Goal: Task Accomplishment & Management: Manage account settings

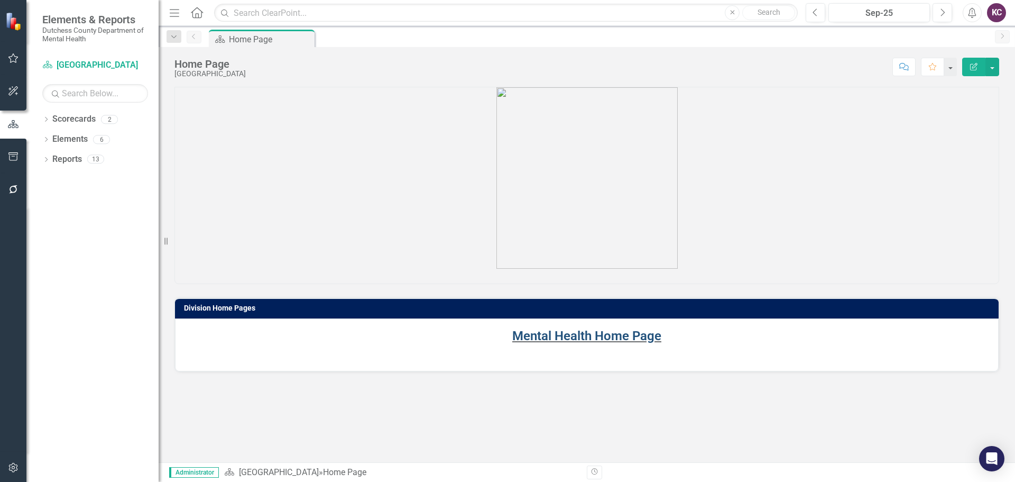
click at [608, 334] on link "Mental Health Home Page" at bounding box center [586, 335] width 149 height 15
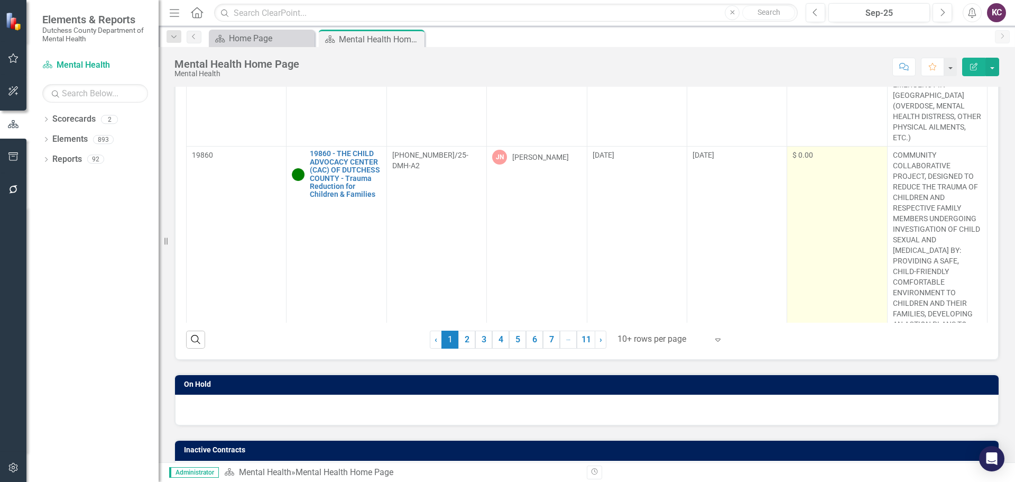
scroll to position [53, 0]
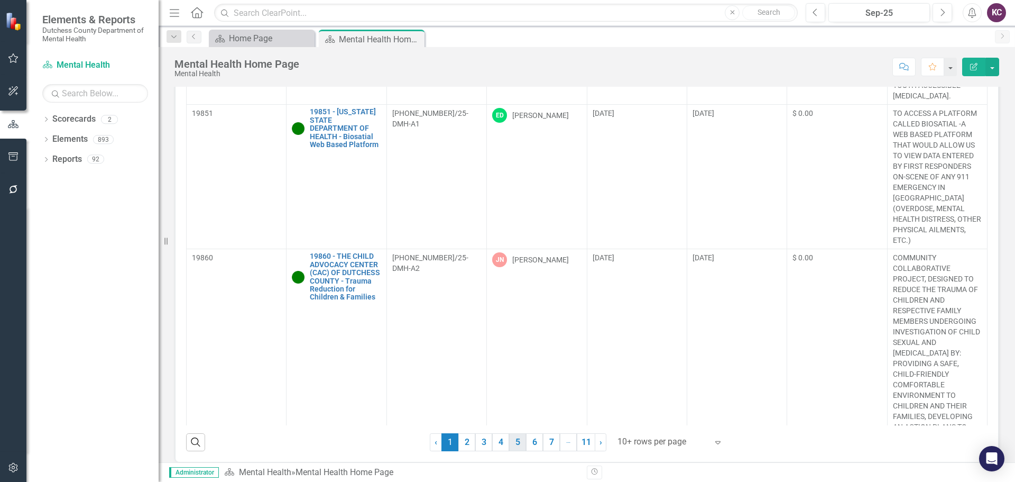
click at [509, 441] on link "5" at bounding box center [517, 442] width 17 height 18
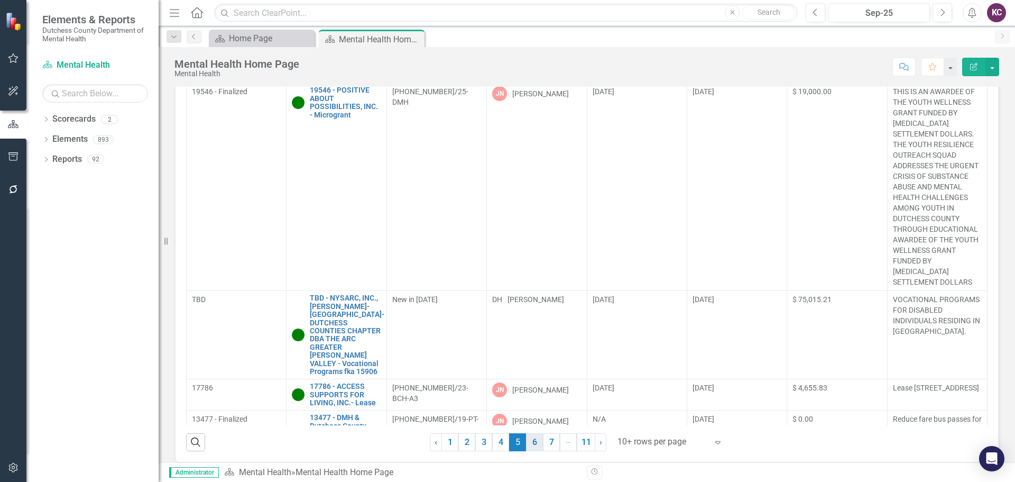
click at [534, 444] on link "6" at bounding box center [534, 442] width 17 height 18
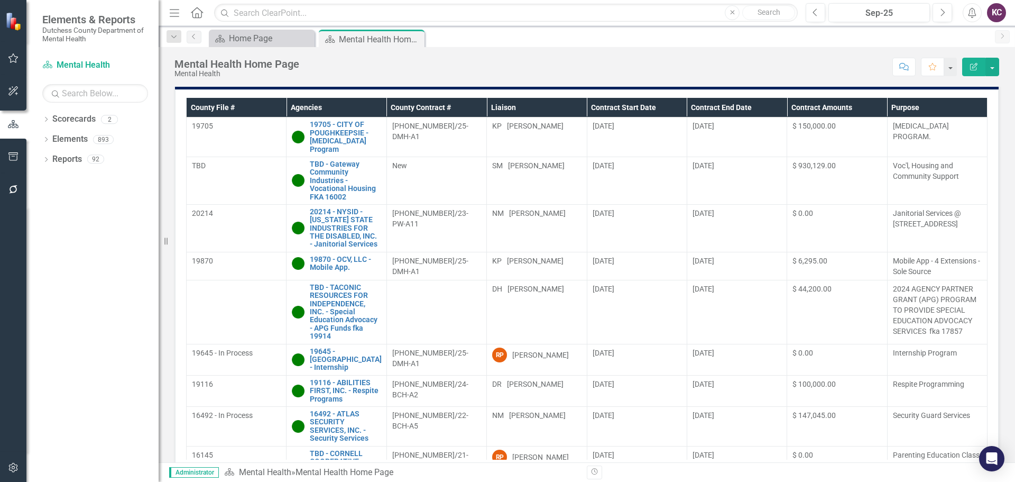
scroll to position [23, 0]
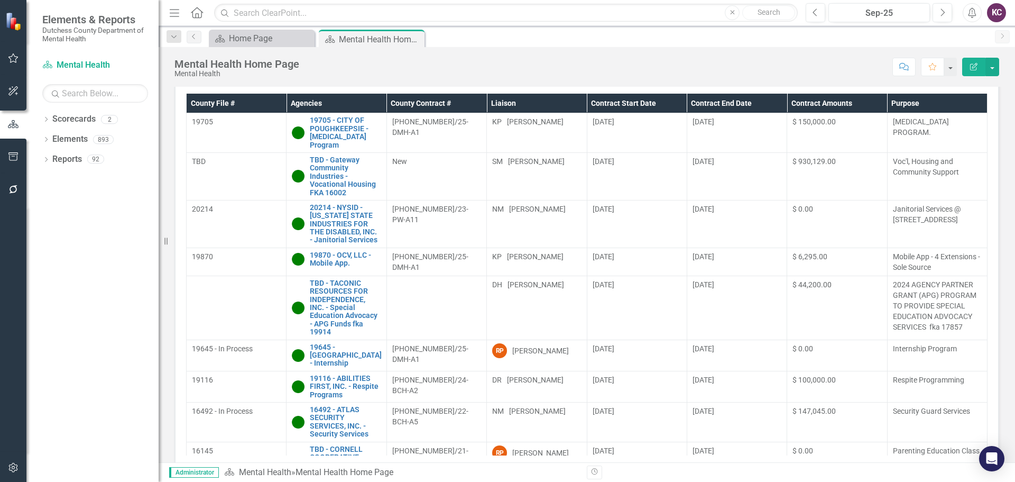
drag, startPoint x: 980, startPoint y: 190, endPoint x: 980, endPoint y: 200, distance: 9.5
click at [980, 200] on div "County File # Agencies County Contract # Liaison Contract Start Date Contract E…" at bounding box center [587, 288] width 824 height 407
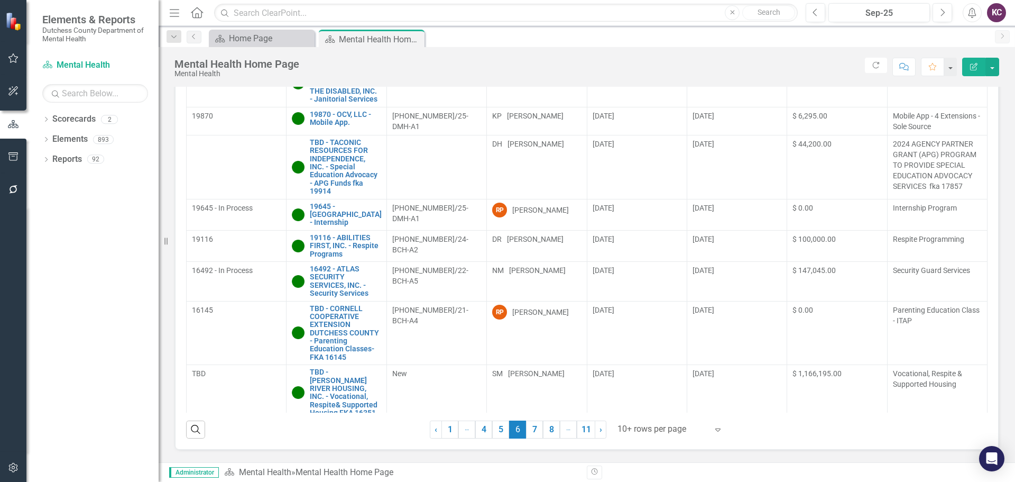
scroll to position [234, 0]
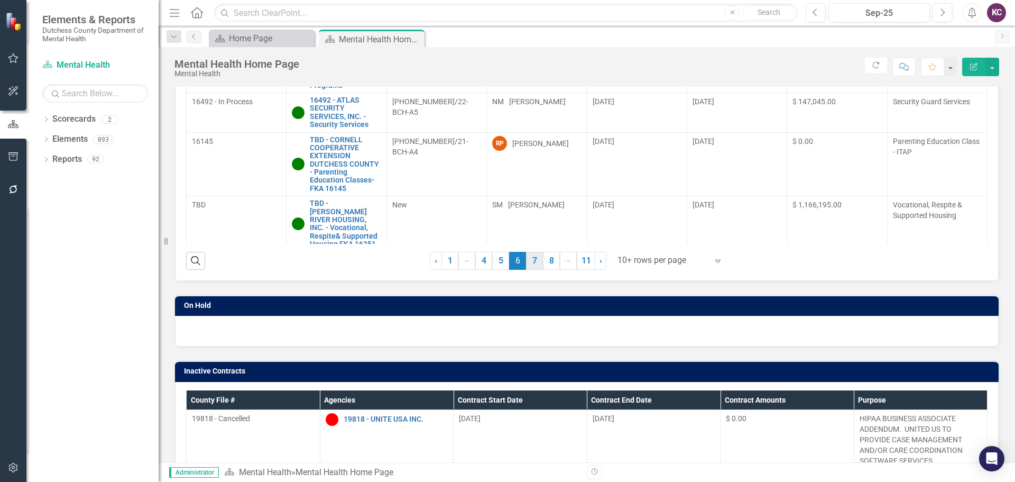
click at [526, 256] on link "7" at bounding box center [534, 261] width 17 height 18
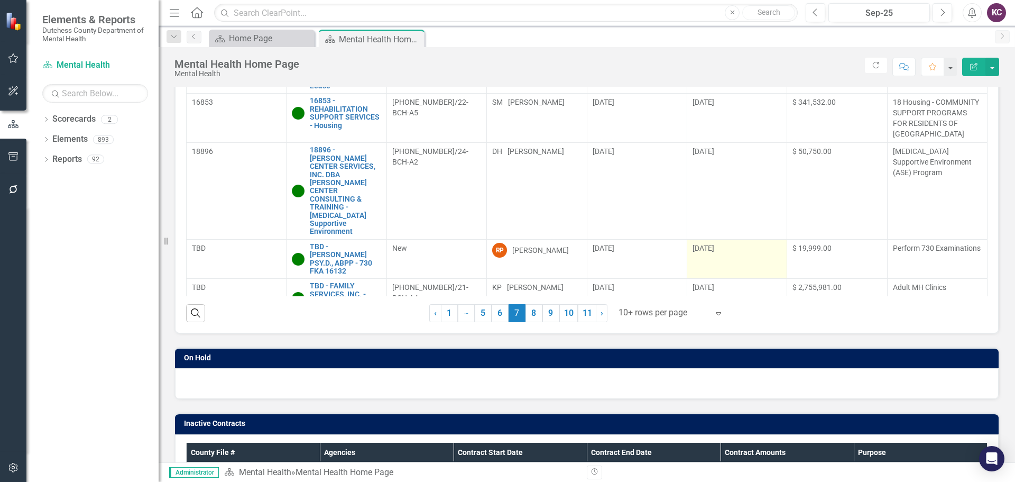
scroll to position [212, 0]
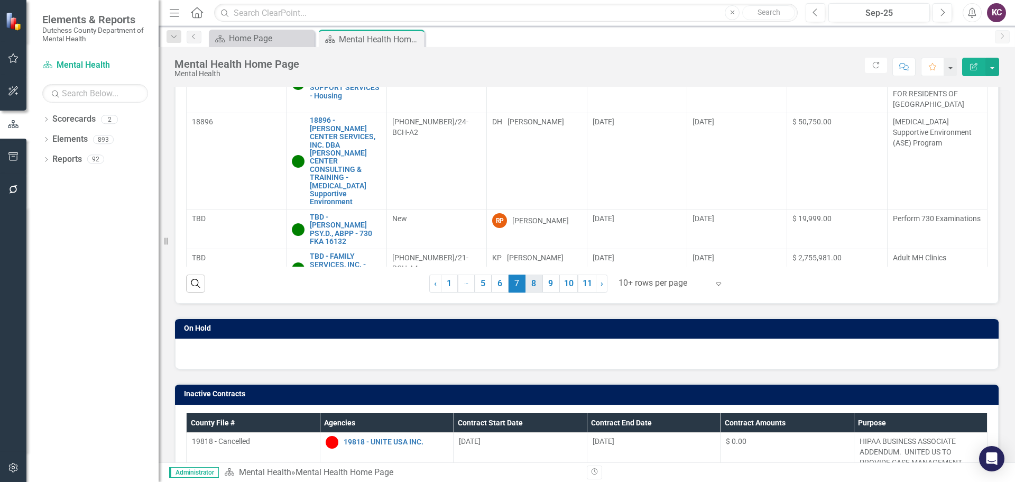
click at [534, 289] on link "8" at bounding box center [534, 283] width 17 height 18
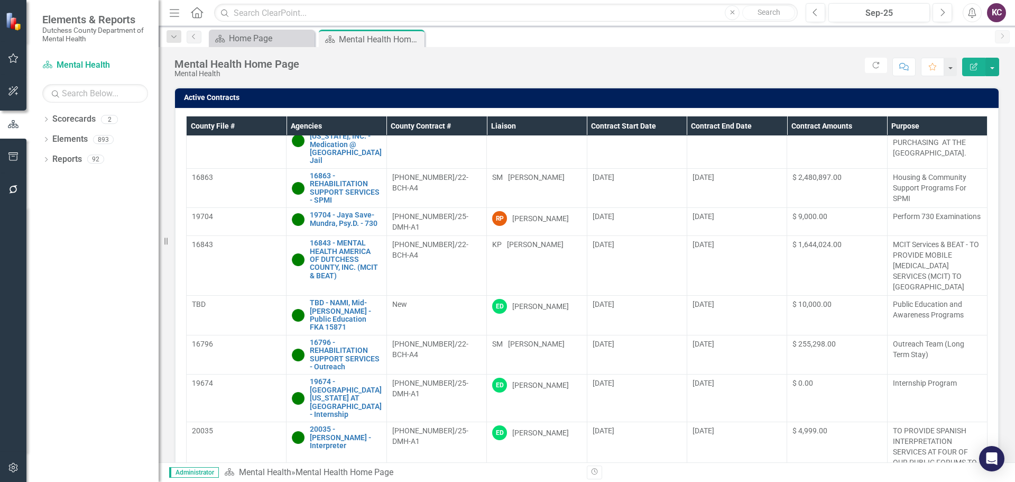
scroll to position [8, 0]
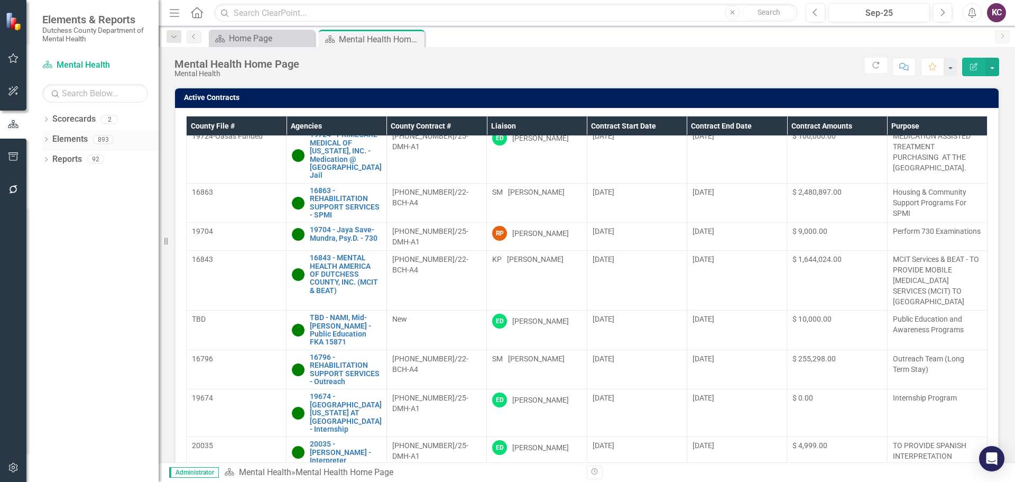
click at [67, 139] on link "Elements" at bounding box center [69, 139] width 35 height 12
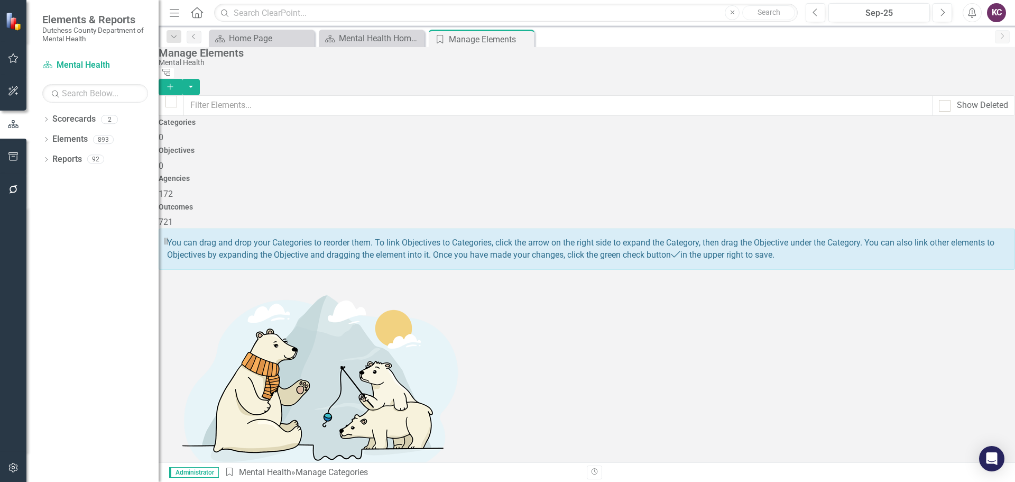
click at [655, 174] on div "Agencies 172" at bounding box center [587, 186] width 857 height 25
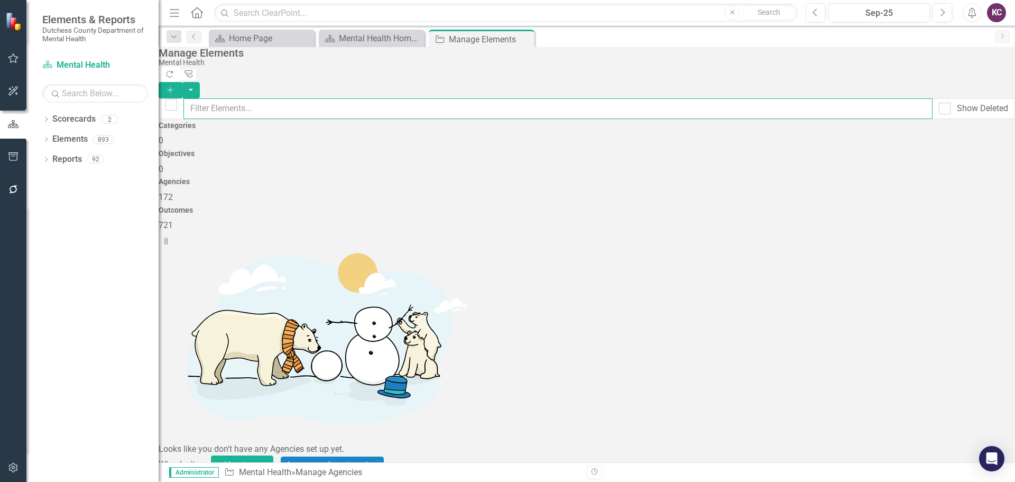
click at [273, 104] on input "text" at bounding box center [557, 108] width 749 height 21
type input "people"
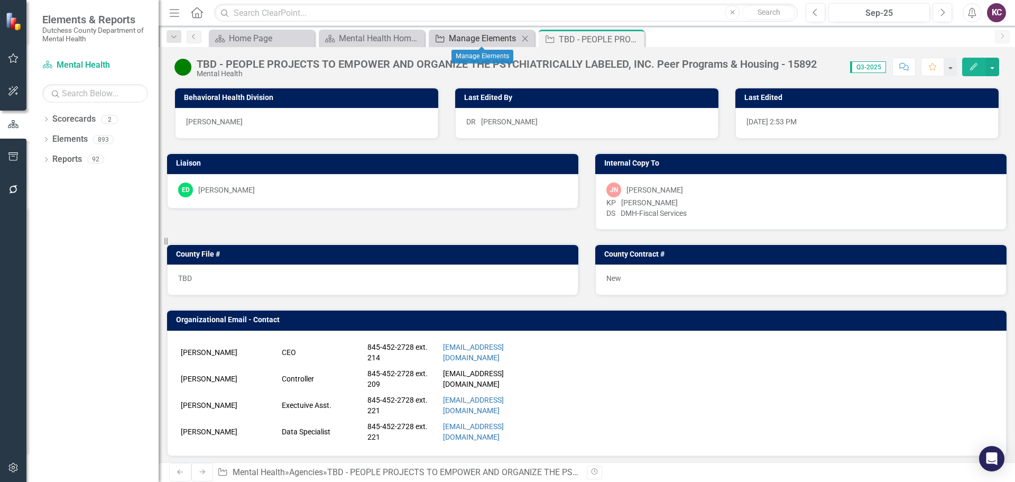
click at [469, 39] on div "Manage Elements" at bounding box center [484, 38] width 70 height 13
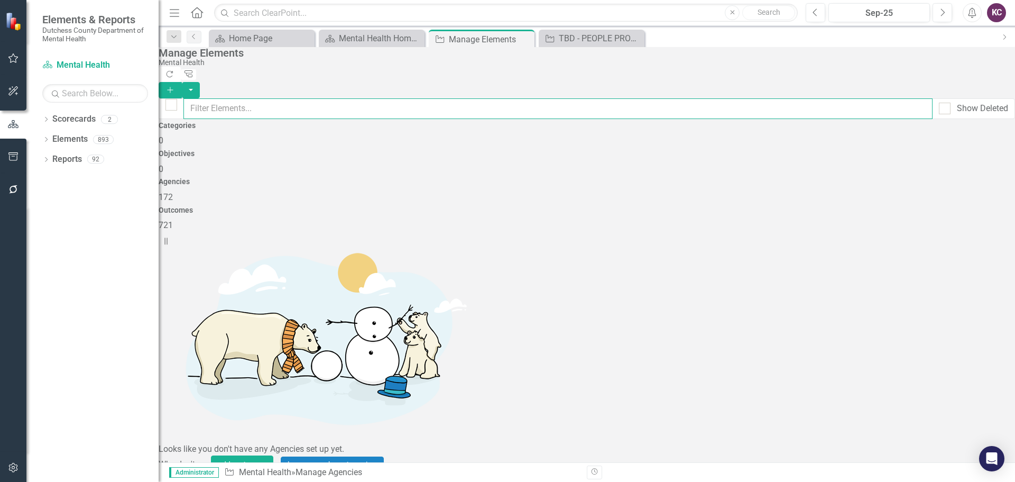
click at [311, 98] on input "text" at bounding box center [557, 108] width 749 height 21
type input "people"
click at [578, 38] on div "TBD - PEOPLE PROJECTS TO EMPOWER AND ORGANIZE THE PSYCHIATRICALLY LABELED, INC.…" at bounding box center [594, 38] width 70 height 13
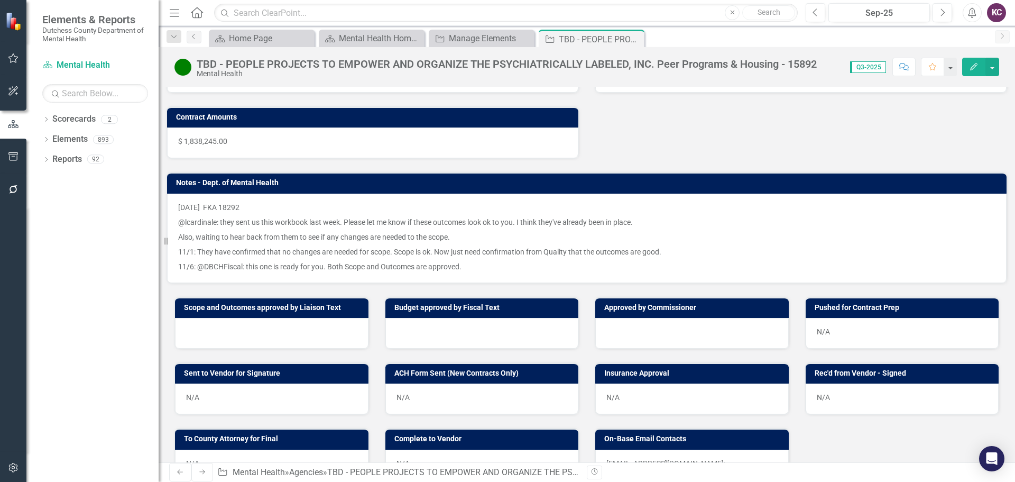
scroll to position [952, 0]
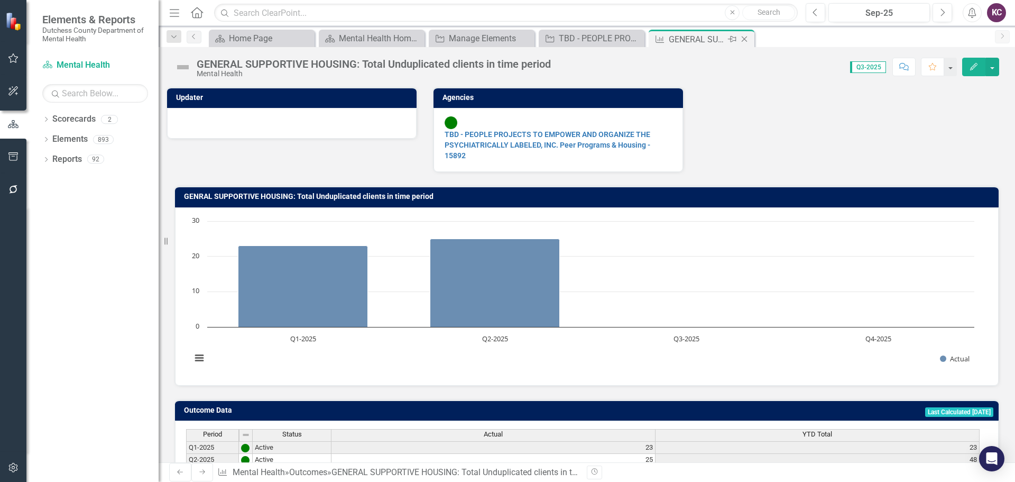
click at [746, 38] on icon "Close" at bounding box center [744, 39] width 11 height 8
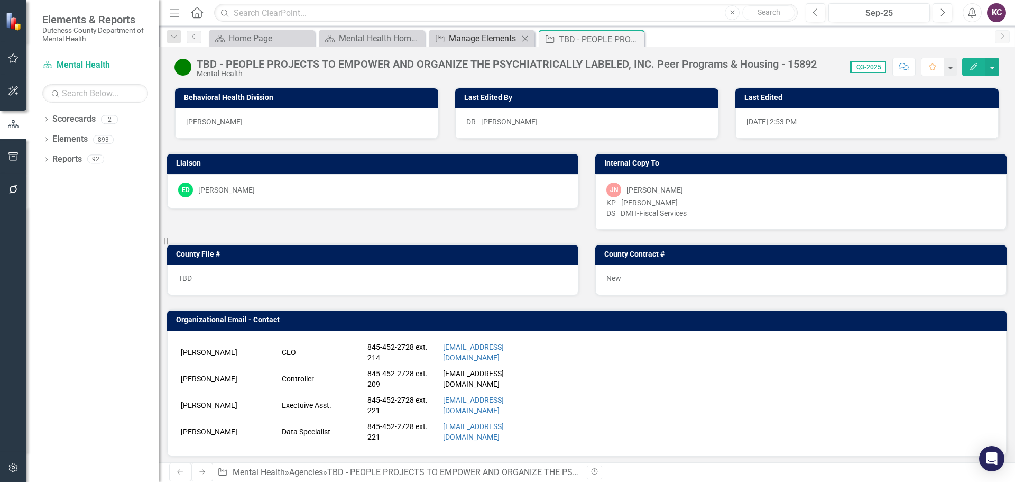
click at [466, 36] on div "Manage Elements" at bounding box center [484, 38] width 70 height 13
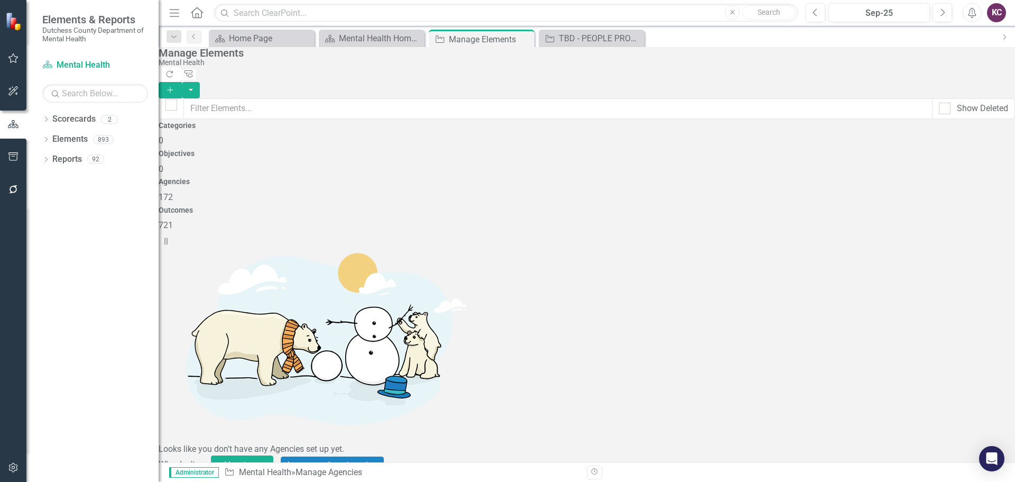
click at [222, 474] on button "Show All (Enable Sort)" at bounding box center [202, 483] width 86 height 19
click at [352, 98] on input "text" at bounding box center [557, 108] width 749 height 21
type input "people"
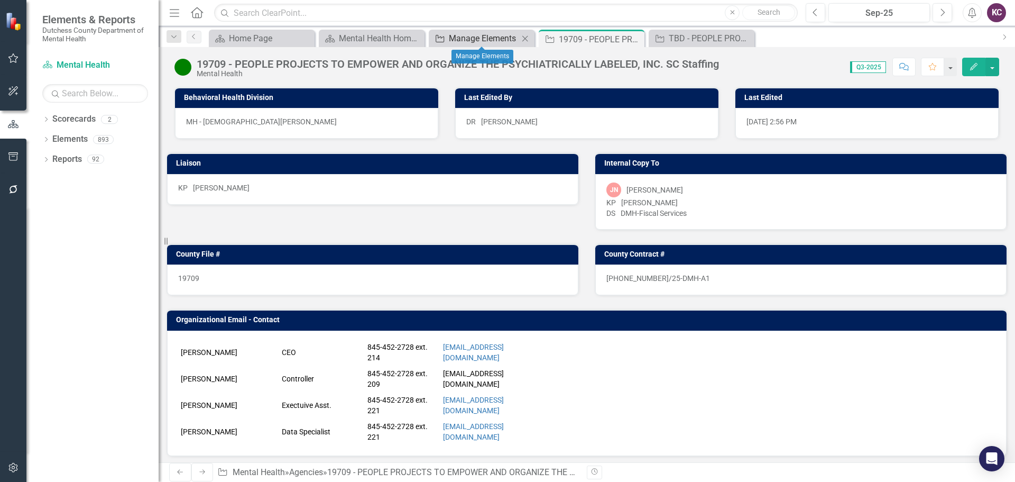
click at [473, 40] on div "Manage Elements" at bounding box center [484, 38] width 70 height 13
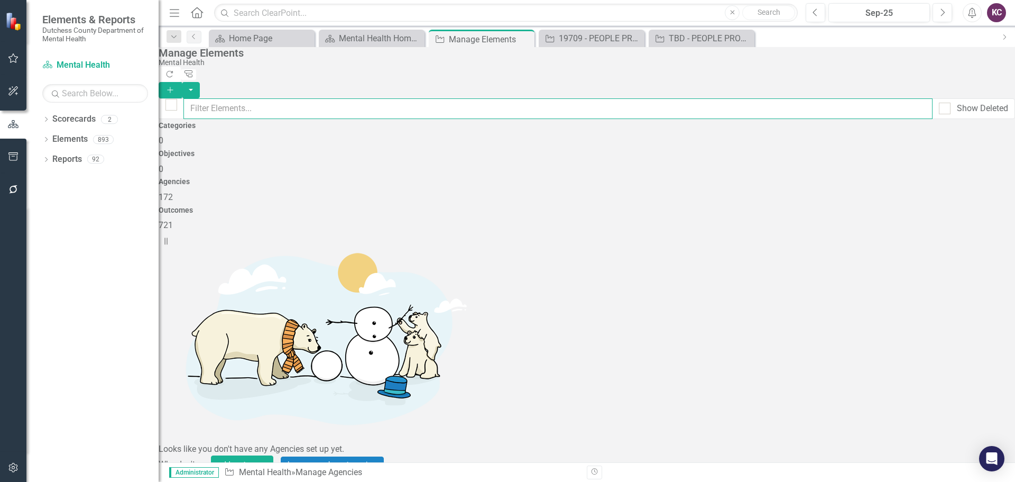
click at [247, 98] on input "text" at bounding box center [557, 108] width 749 height 21
type input "people"
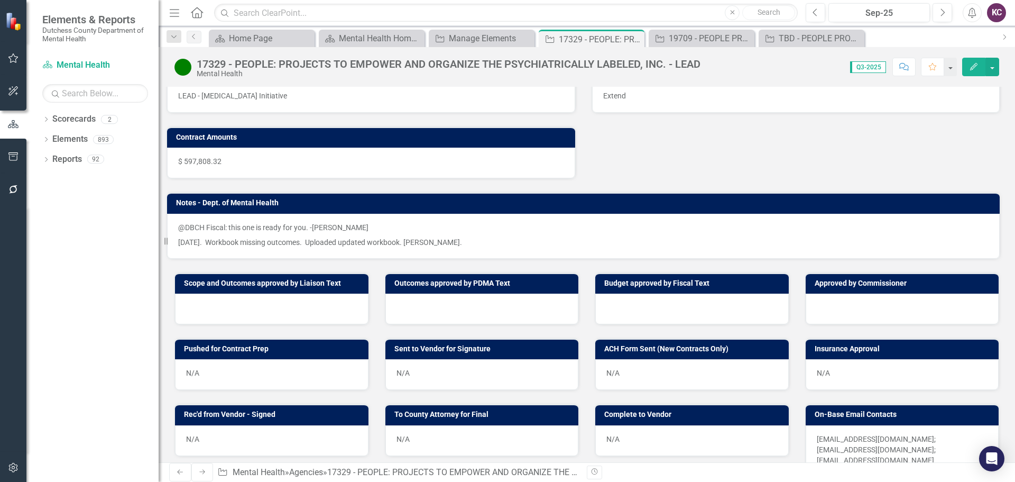
scroll to position [595, 0]
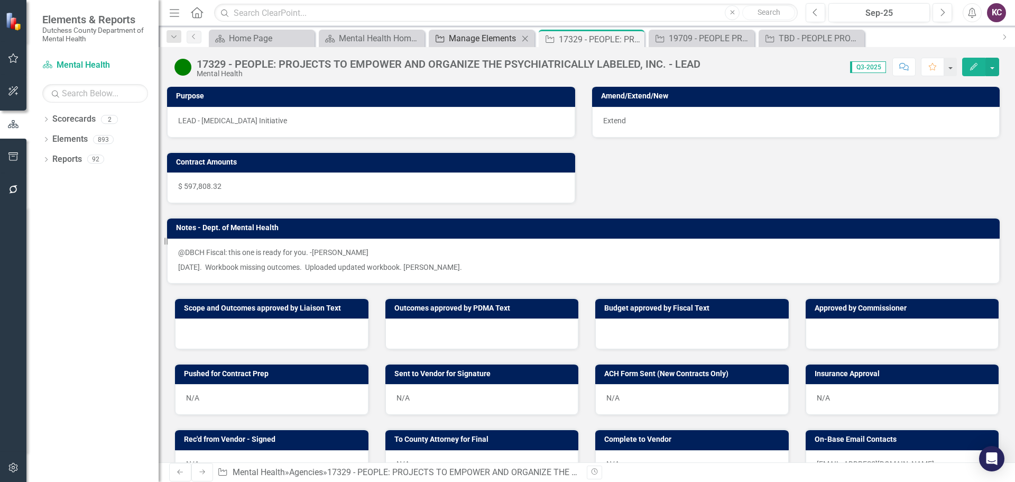
click at [461, 32] on div "Manage Elements" at bounding box center [484, 38] width 70 height 13
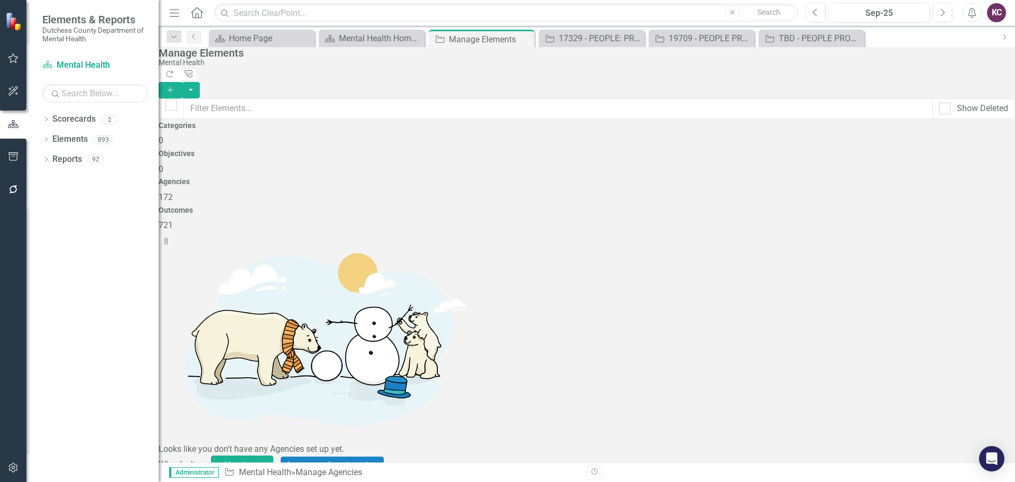
click at [187, 474] on button "Show All (Enable Sort)" at bounding box center [202, 483] width 86 height 19
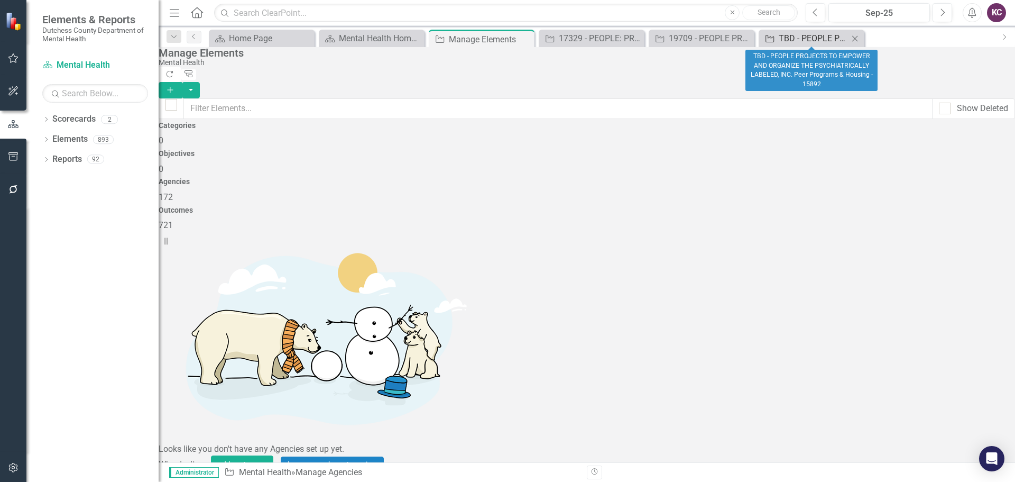
click at [804, 35] on div "TBD - PEOPLE PROJECTS TO EMPOWER AND ORGANIZE THE PSYCHIATRICALLY LABELED, INC.…" at bounding box center [814, 38] width 70 height 13
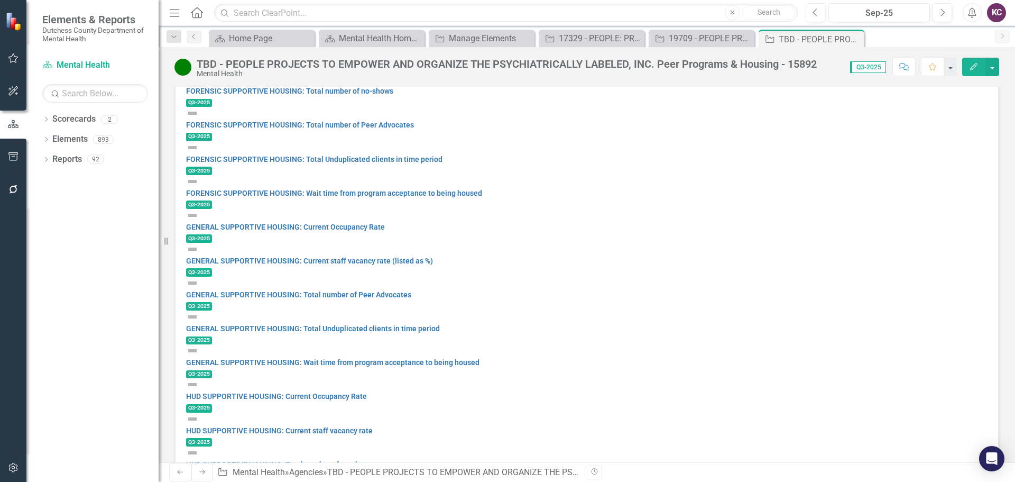
scroll to position [1375, 0]
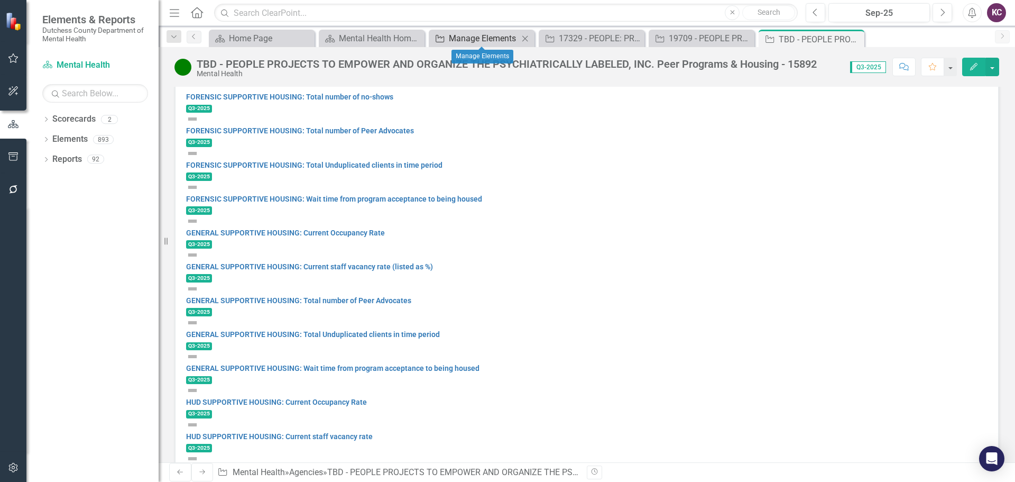
click at [458, 42] on div "Manage Elements" at bounding box center [484, 38] width 70 height 13
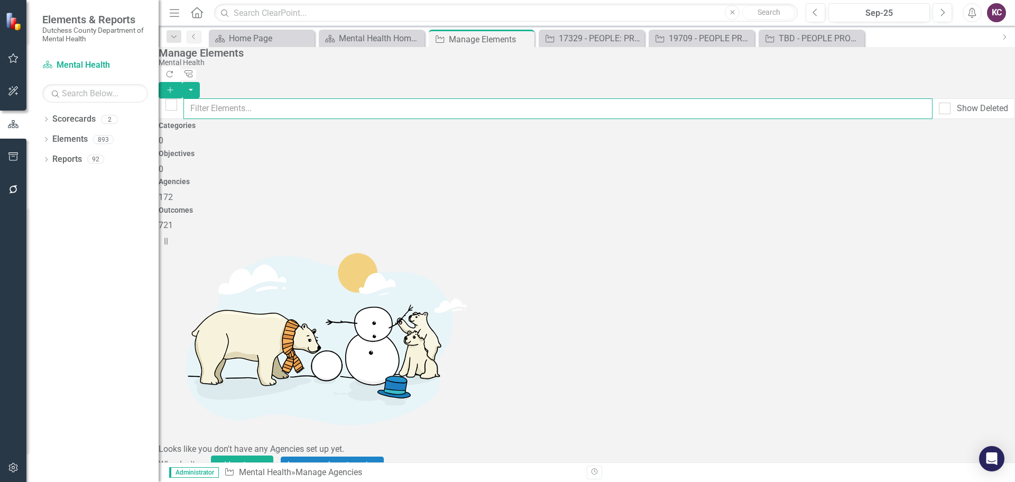
click at [321, 98] on input "text" at bounding box center [557, 108] width 749 height 21
type input "counc"
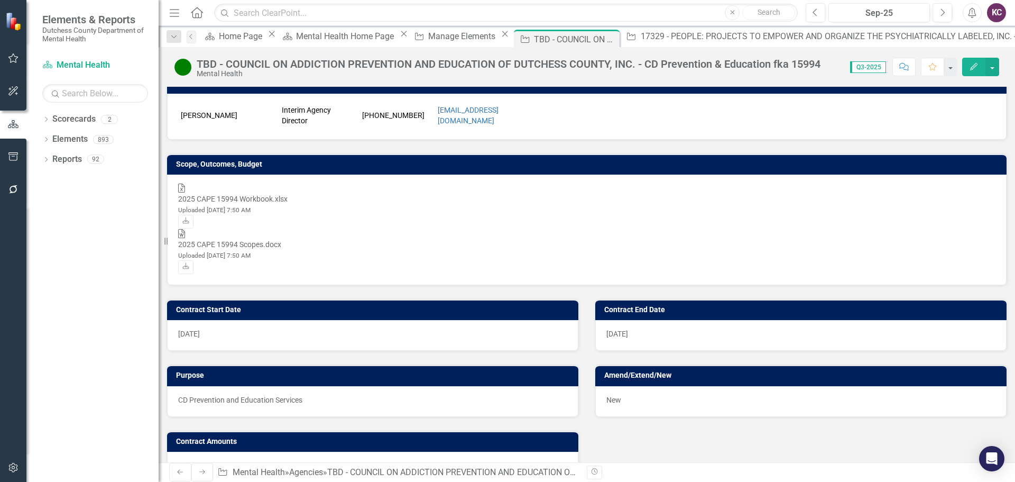
scroll to position [201, 0]
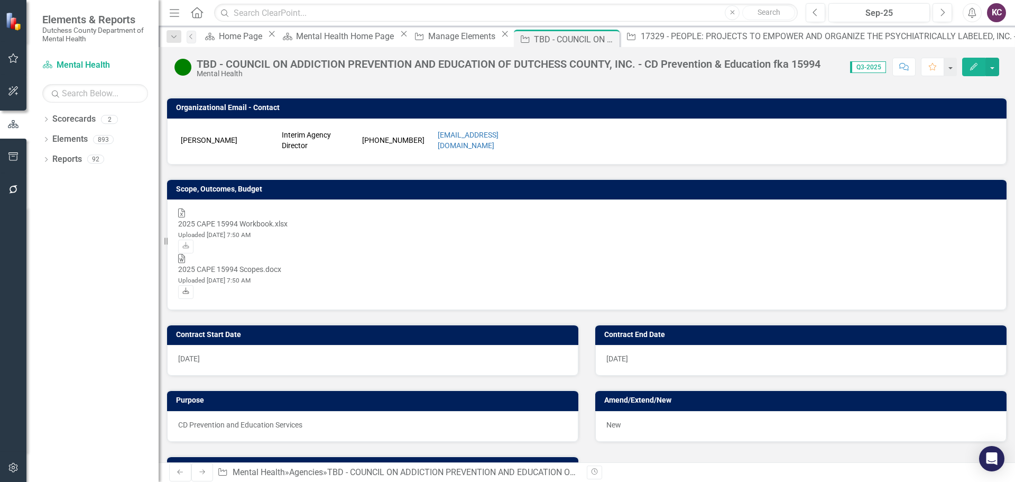
click at [190, 288] on icon "Download" at bounding box center [186, 291] width 8 height 6
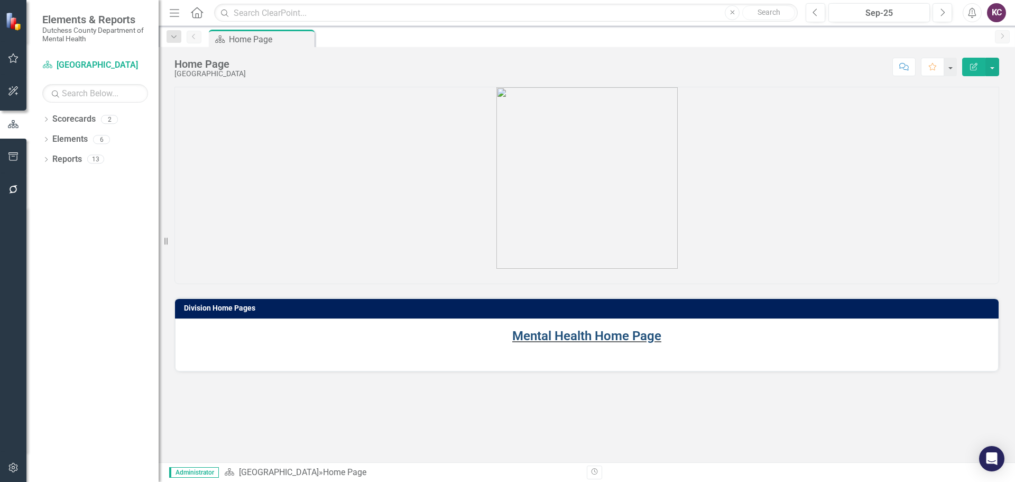
click at [548, 329] on link "Mental Health Home Page" at bounding box center [586, 335] width 149 height 15
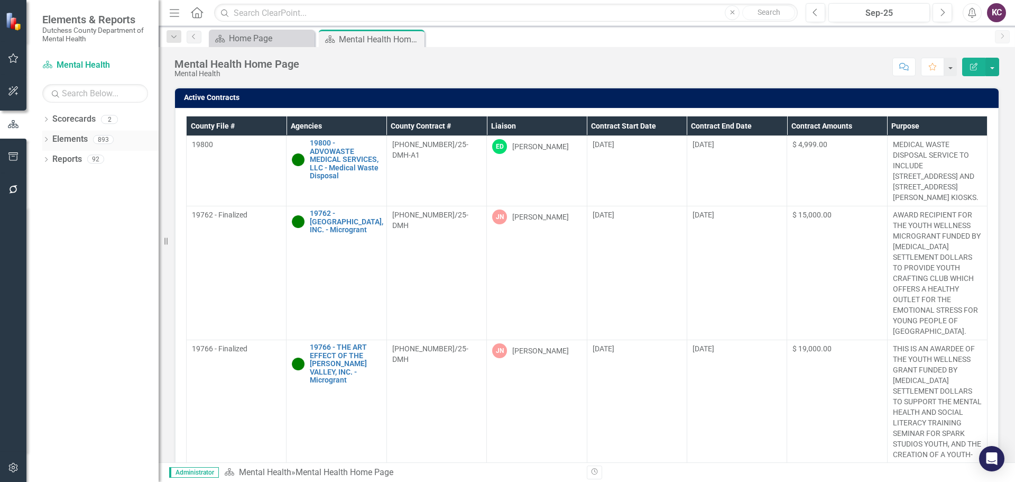
click at [81, 137] on link "Elements" at bounding box center [69, 139] width 35 height 12
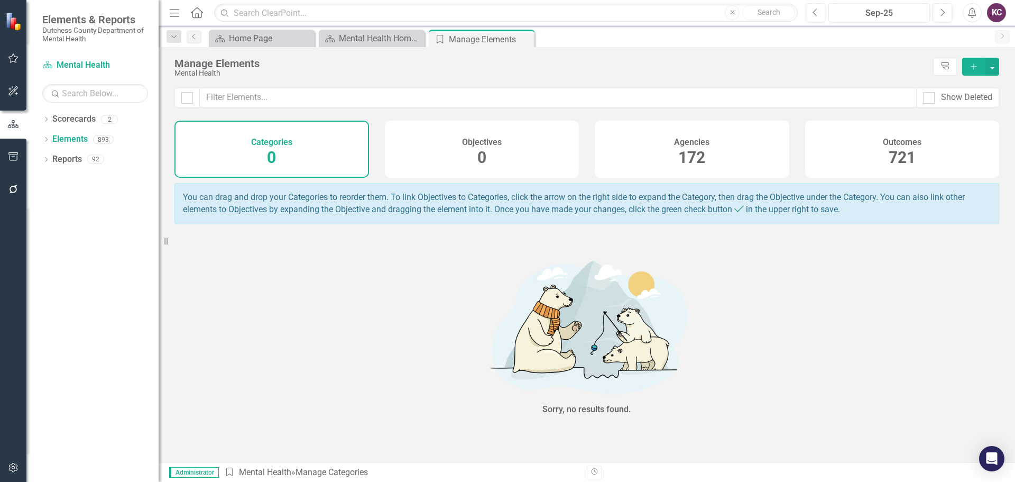
click at [639, 145] on div "Agencies 172" at bounding box center [692, 149] width 195 height 57
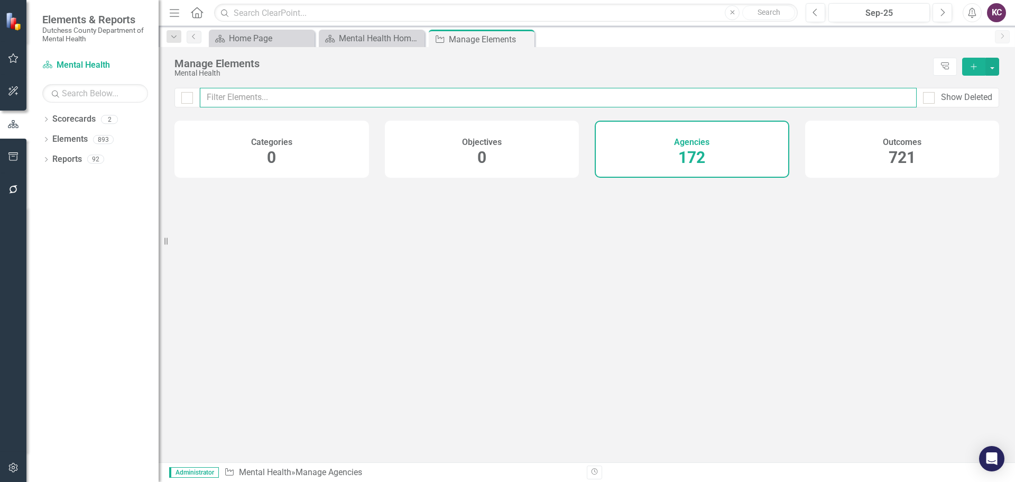
click at [324, 94] on input "text" at bounding box center [558, 98] width 717 height 20
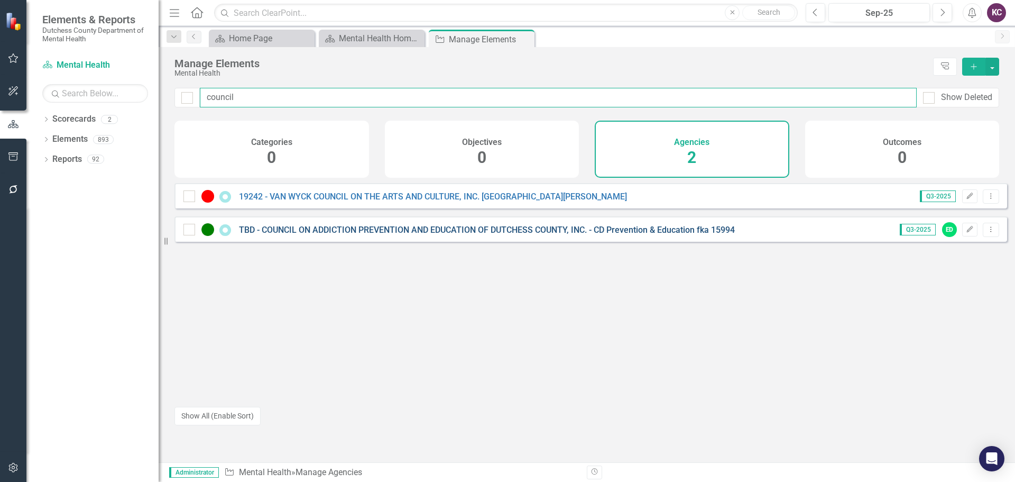
type input "council"
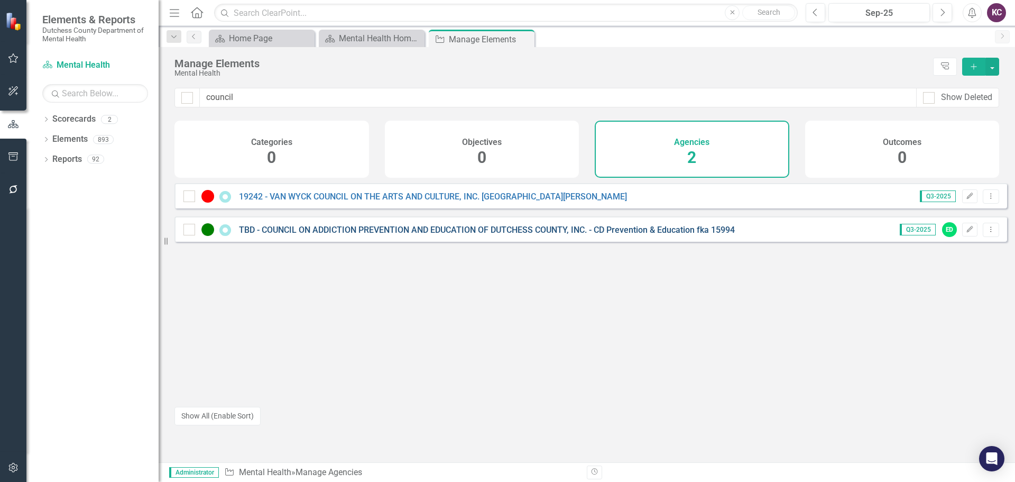
click at [350, 235] on link "TBD - COUNCIL ON ADDICTION PREVENTION AND EDUCATION OF DUTCHESS COUNTY, INC. - …" at bounding box center [487, 230] width 496 height 10
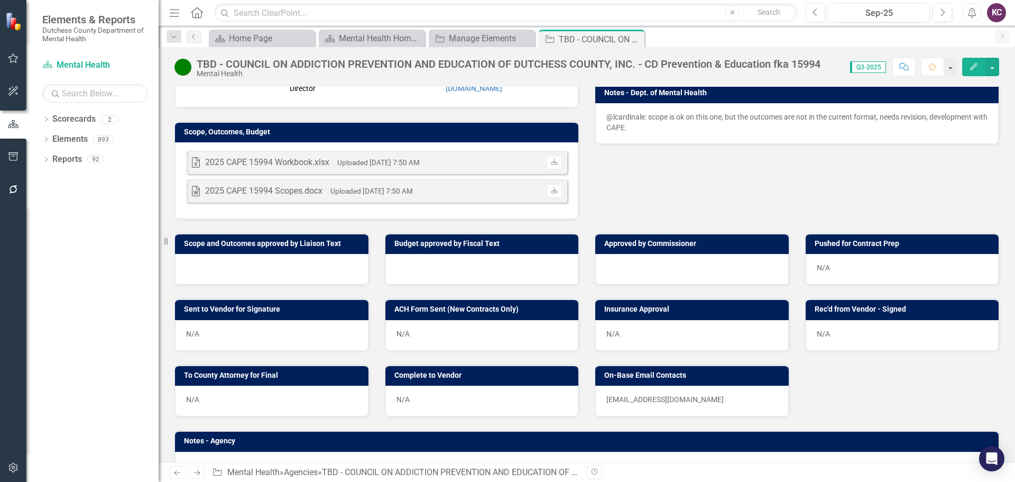
scroll to position [212, 0]
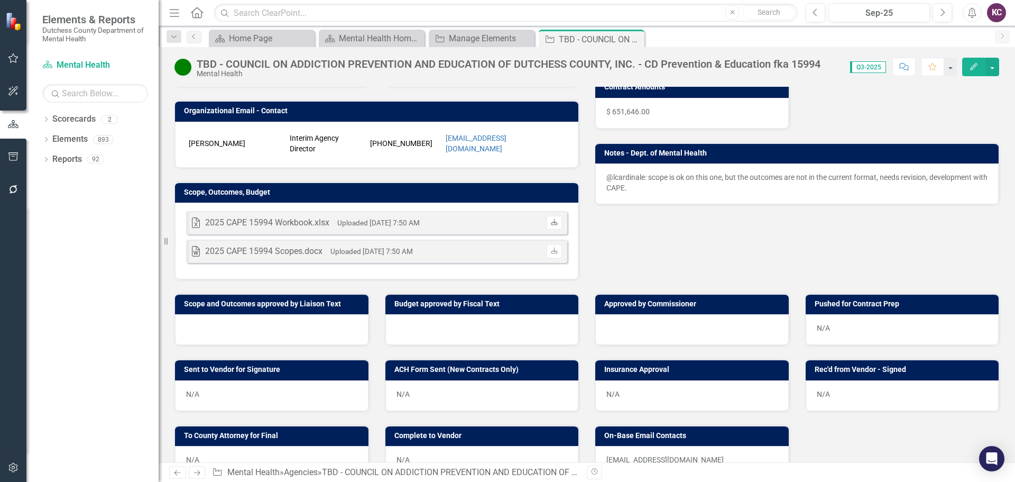
click at [554, 225] on icon "Download" at bounding box center [554, 222] width 8 height 6
click at [555, 254] on link "Download" at bounding box center [554, 251] width 15 height 14
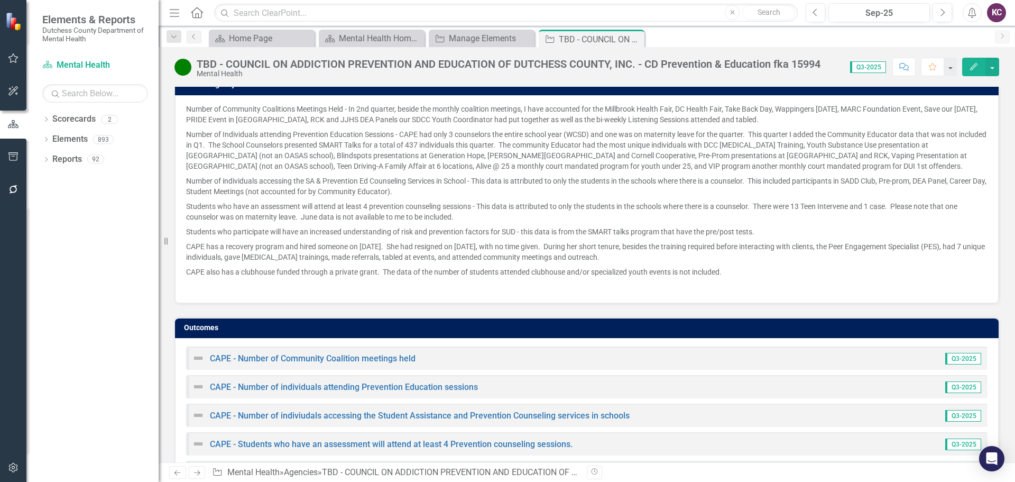
scroll to position [677, 0]
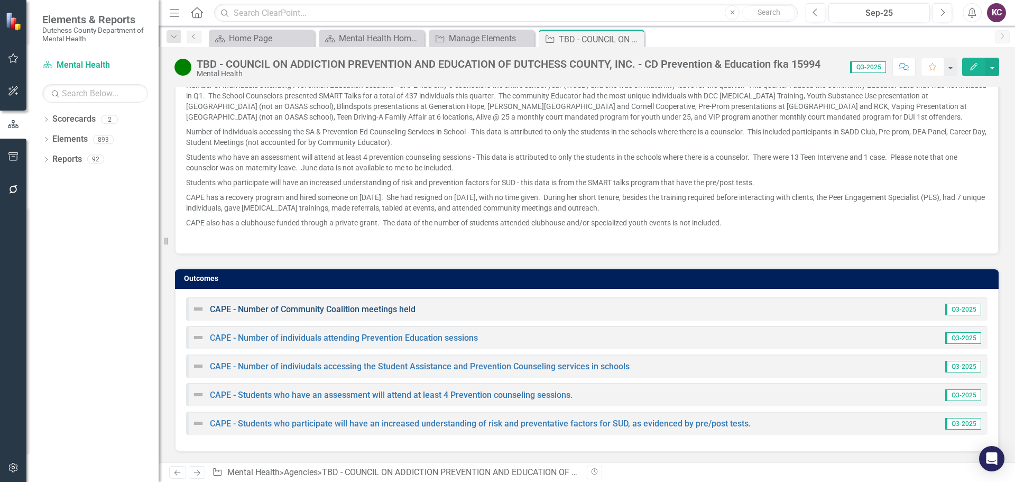
click at [301, 310] on link "CAPE - Number of Community Coalition meetings held" at bounding box center [313, 309] width 206 height 10
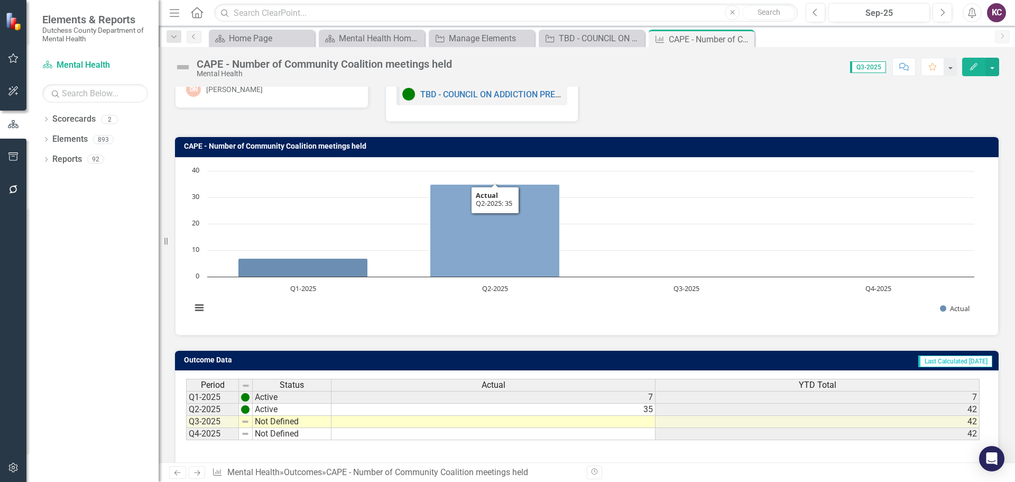
scroll to position [84, 0]
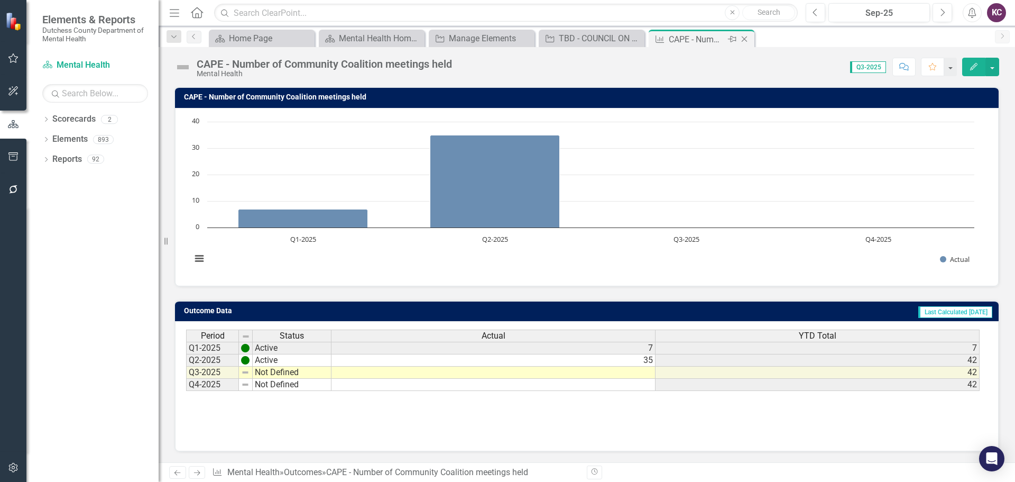
click at [746, 39] on icon "Close" at bounding box center [744, 39] width 11 height 8
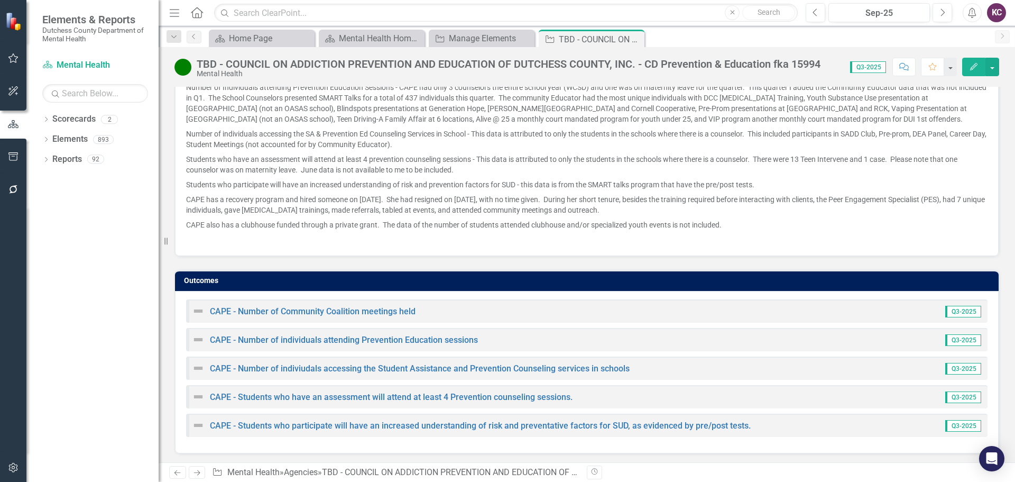
scroll to position [677, 0]
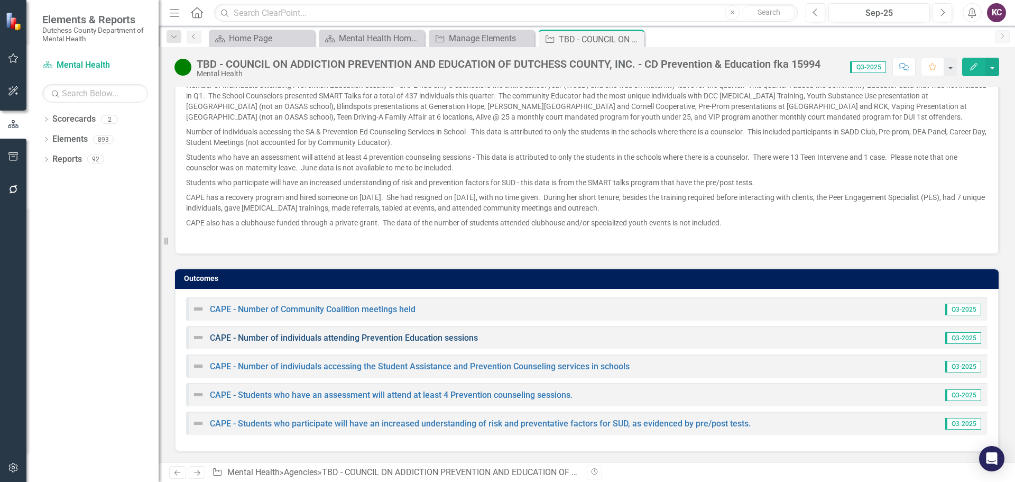
click at [341, 336] on link "CAPE - Number of individuals attending Prevention Education sessions" at bounding box center [344, 338] width 268 height 10
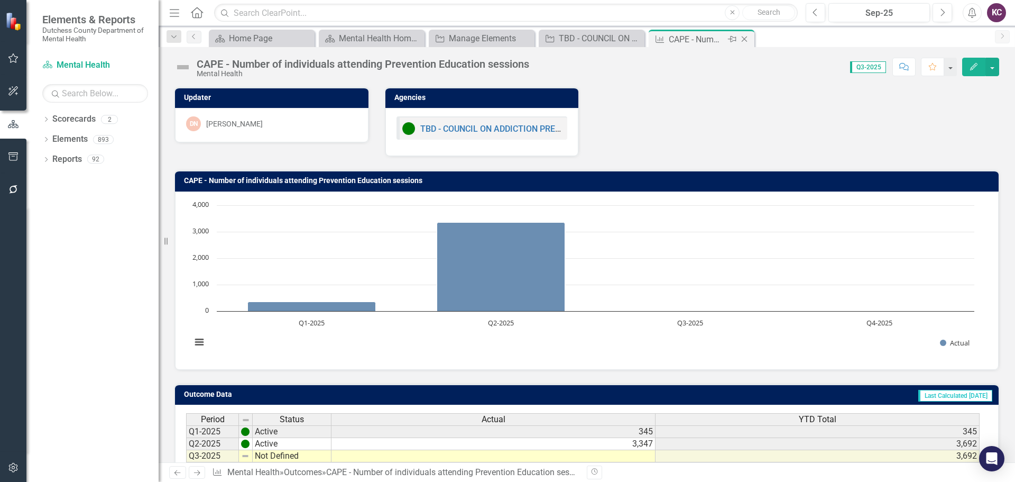
click at [747, 38] on icon "Close" at bounding box center [744, 39] width 11 height 8
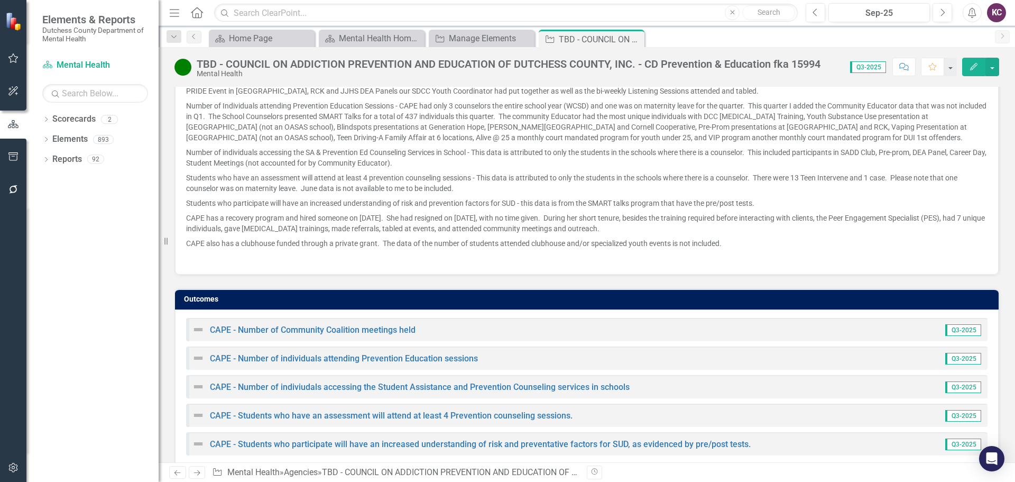
scroll to position [677, 0]
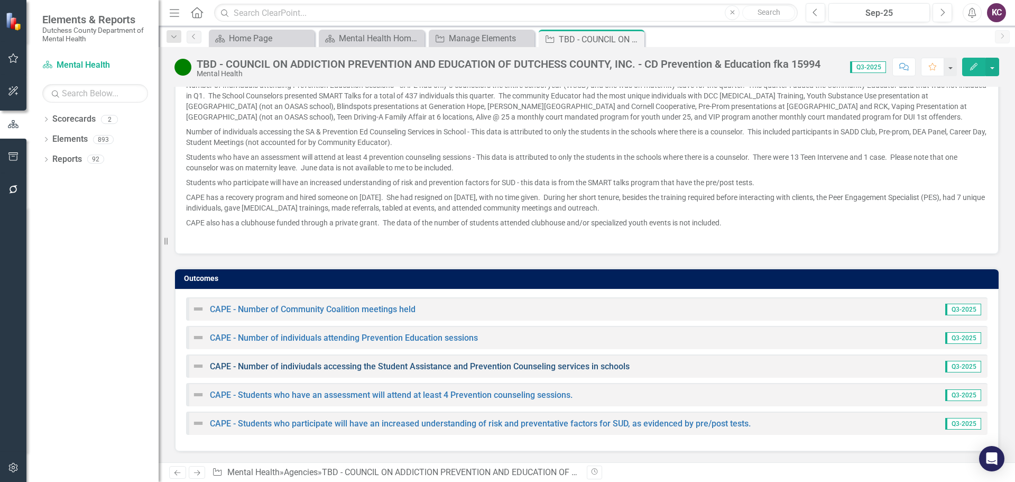
click at [292, 365] on link "CAPE - Number of indiviudals accessing the Student Assistance and Prevention Co…" at bounding box center [420, 366] width 420 height 10
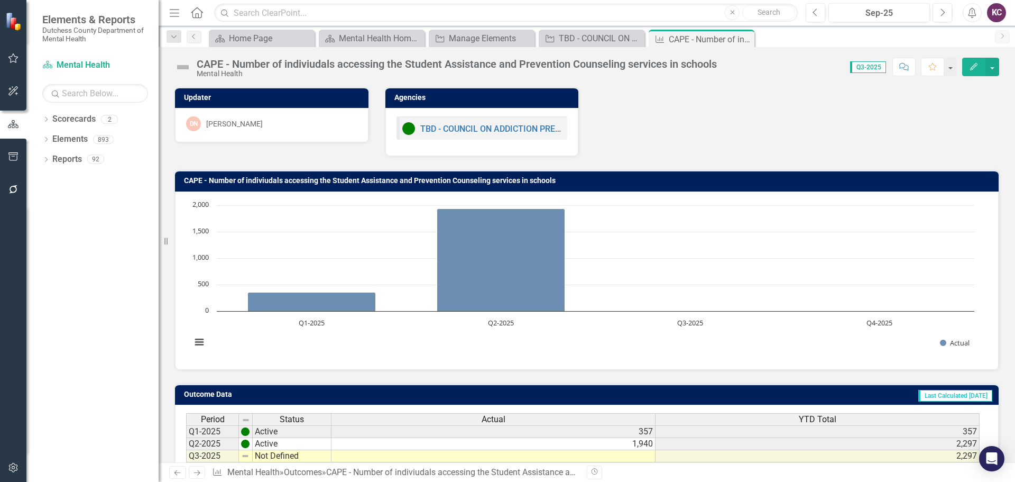
scroll to position [84, 0]
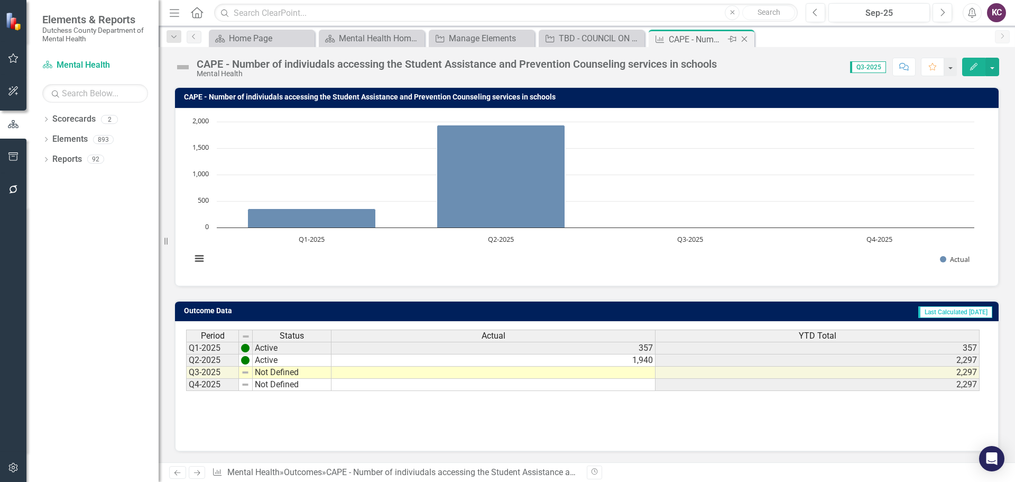
click at [745, 37] on icon "Close" at bounding box center [744, 39] width 11 height 8
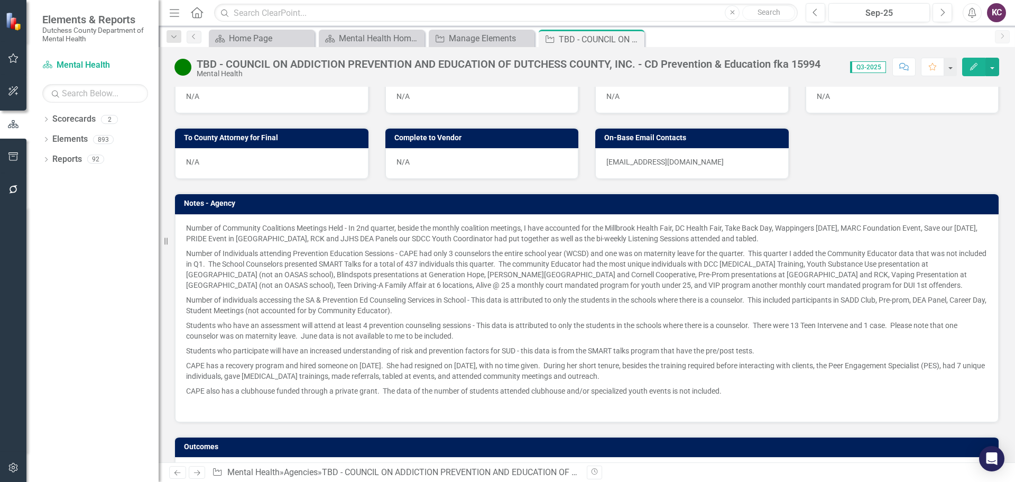
scroll to position [677, 0]
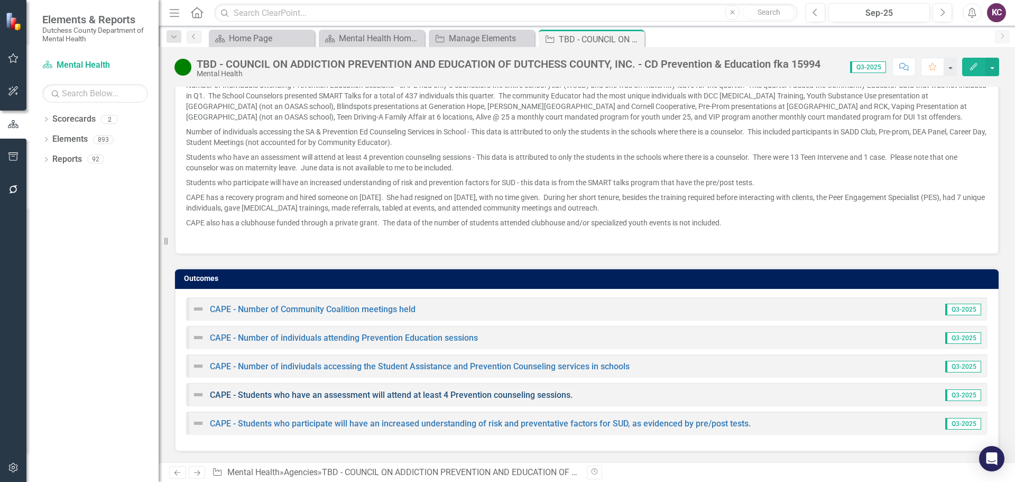
click at [384, 396] on link "CAPE - Students who have an assessment will attend at least 4 Prevention counse…" at bounding box center [391, 395] width 363 height 10
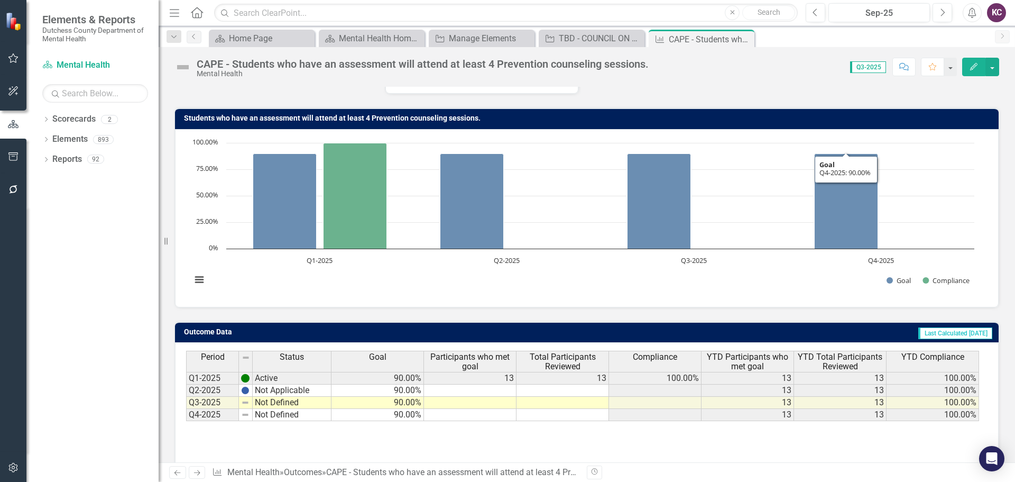
scroll to position [84, 0]
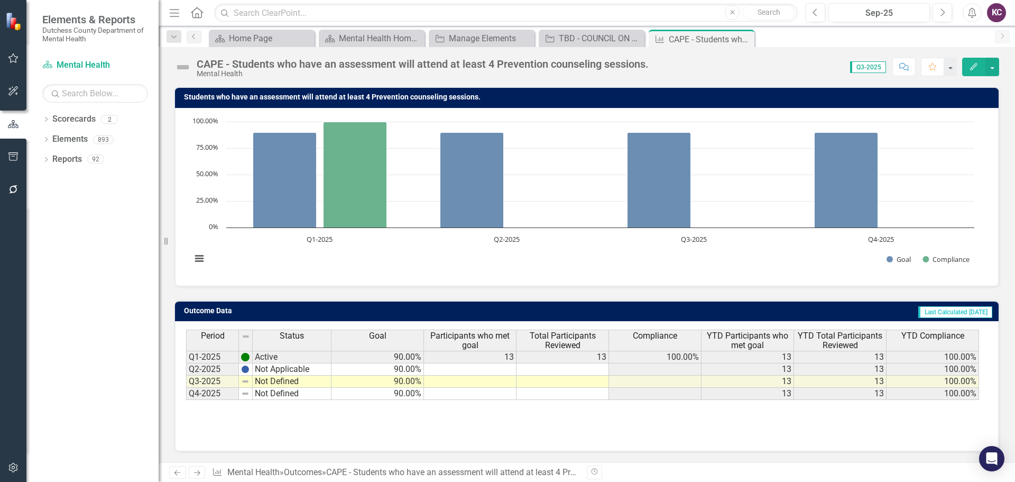
click at [0, 0] on icon "Close" at bounding box center [0, 0] width 0 height 0
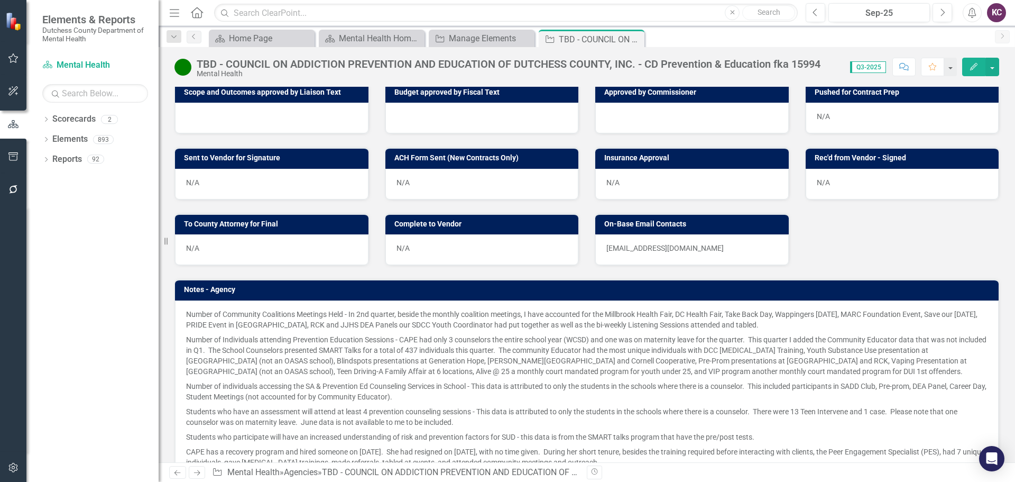
scroll to position [677, 0]
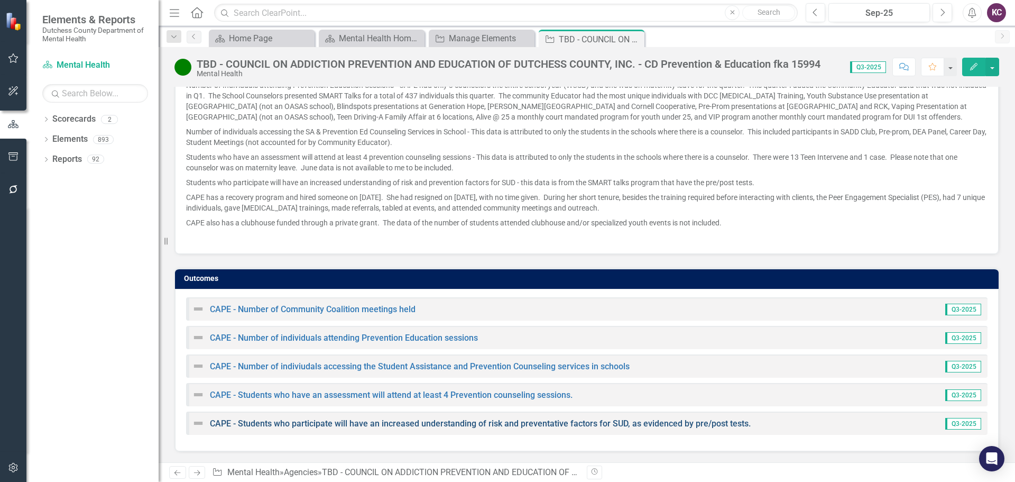
click at [366, 420] on link "CAPE - Students who participate will have an increased understanding of risk an…" at bounding box center [480, 423] width 541 height 10
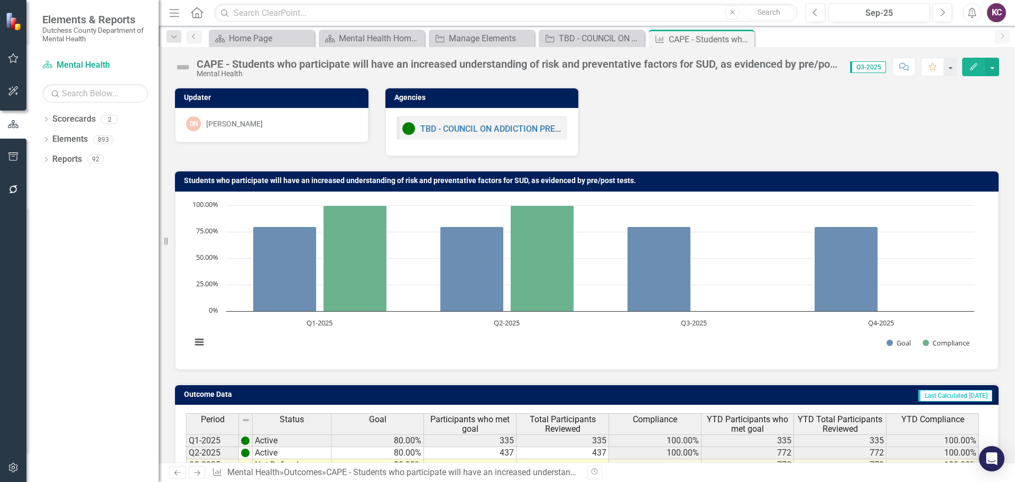
scroll to position [84, 0]
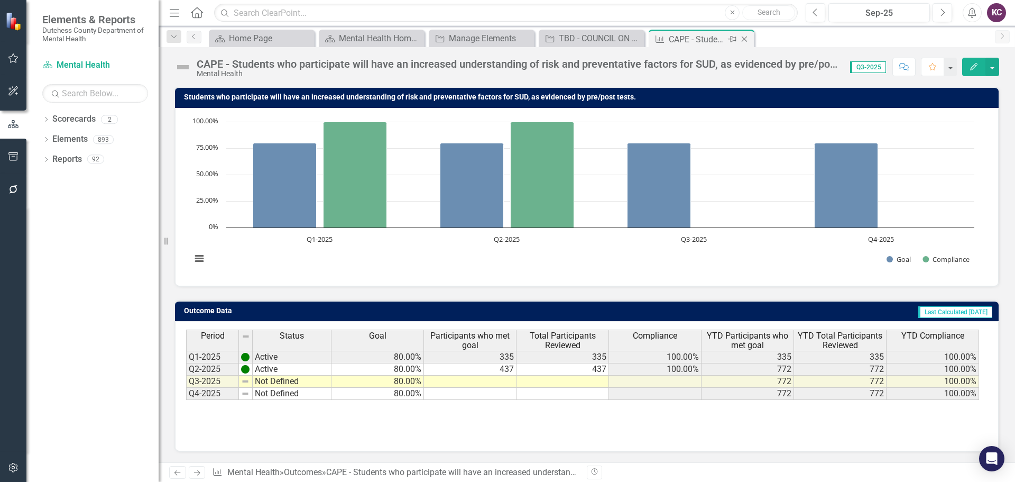
click at [746, 39] on icon "Close" at bounding box center [744, 39] width 11 height 8
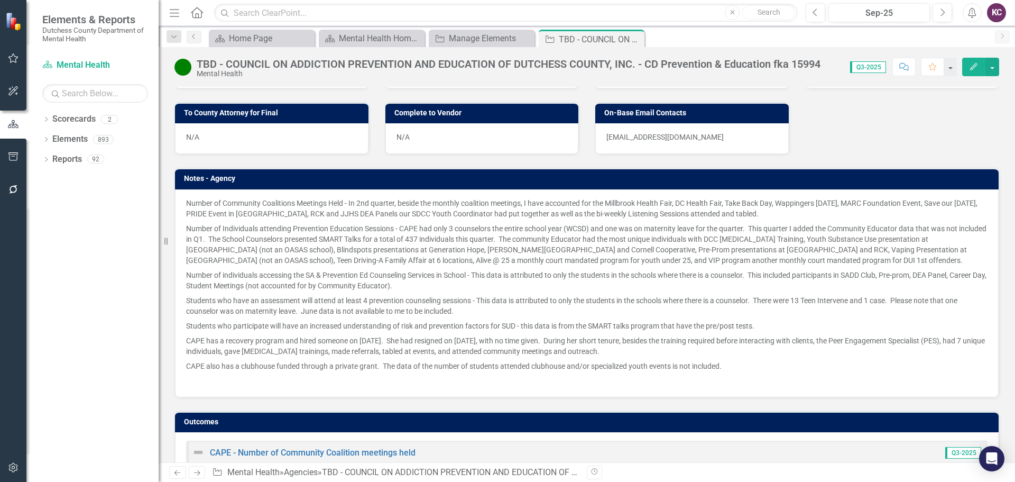
scroll to position [677, 0]
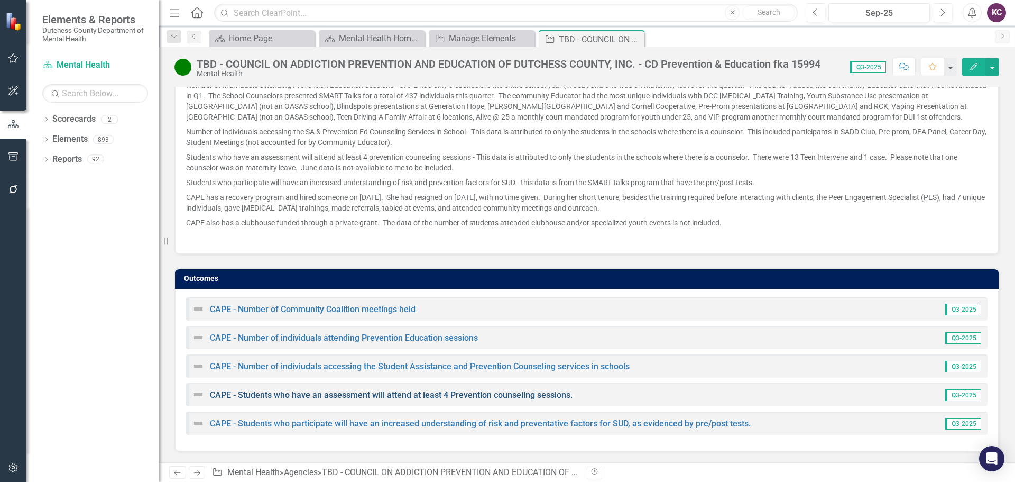
click at [365, 395] on link "CAPE - Students who have an assessment will attend at least 4 Prevention counse…" at bounding box center [391, 395] width 363 height 10
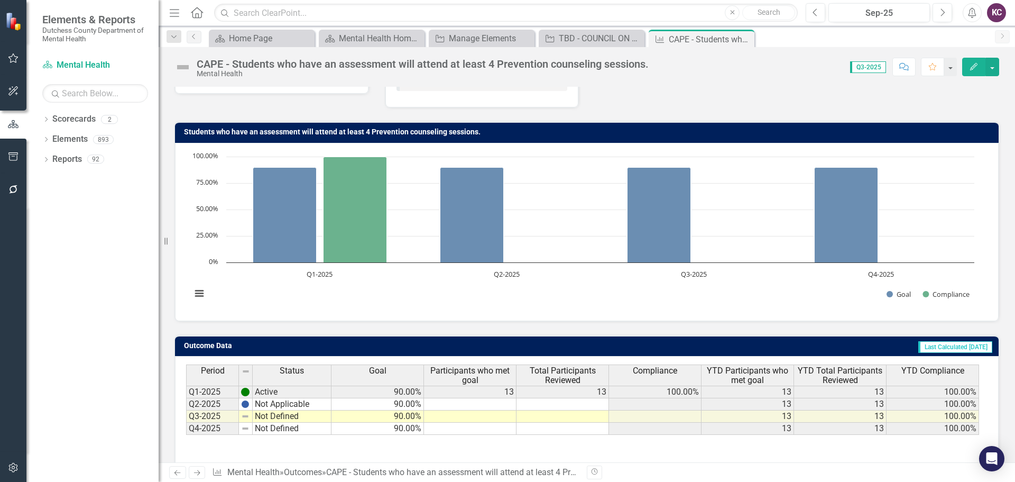
scroll to position [84, 0]
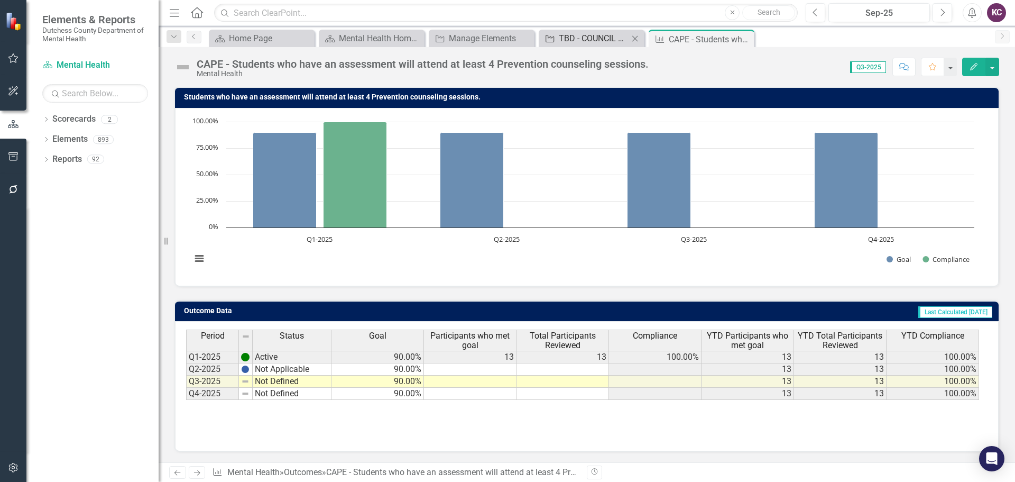
click at [577, 38] on div "TBD - COUNCIL ON ADDICTION PREVENTION AND EDUCATION OF DUTCHESS COUNTY, INC. - …" at bounding box center [594, 38] width 70 height 13
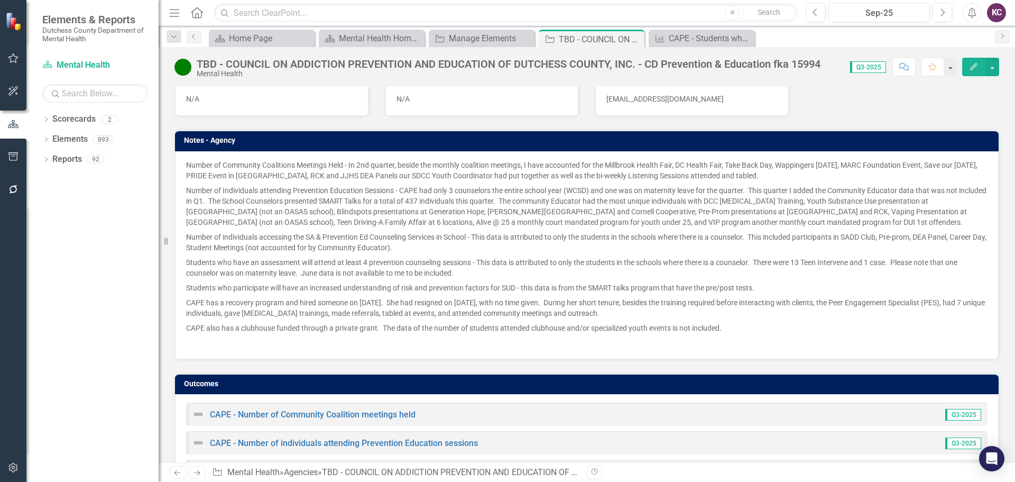
scroll to position [572, 0]
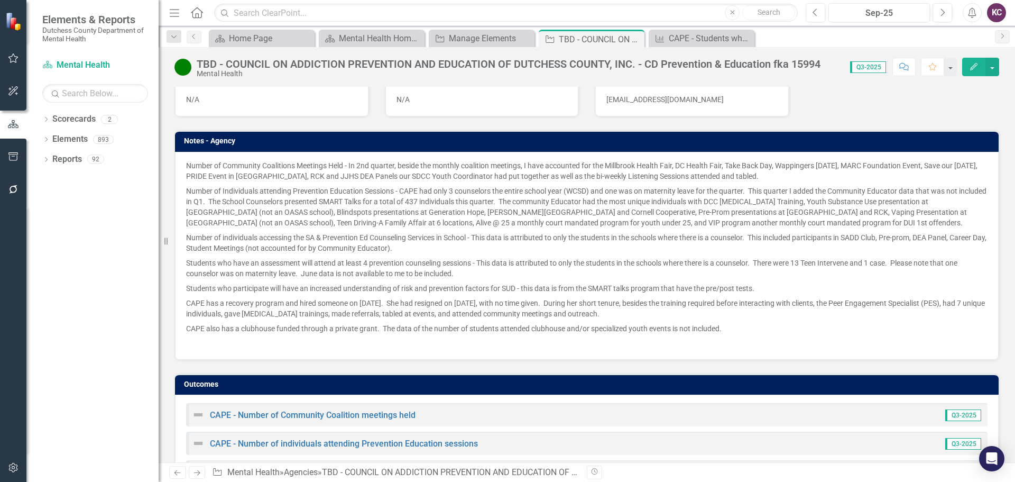
click at [327, 193] on p "Number of Individuals attending Prevention Education Sessions - CAPE had only 3…" at bounding box center [587, 206] width 802 height 47
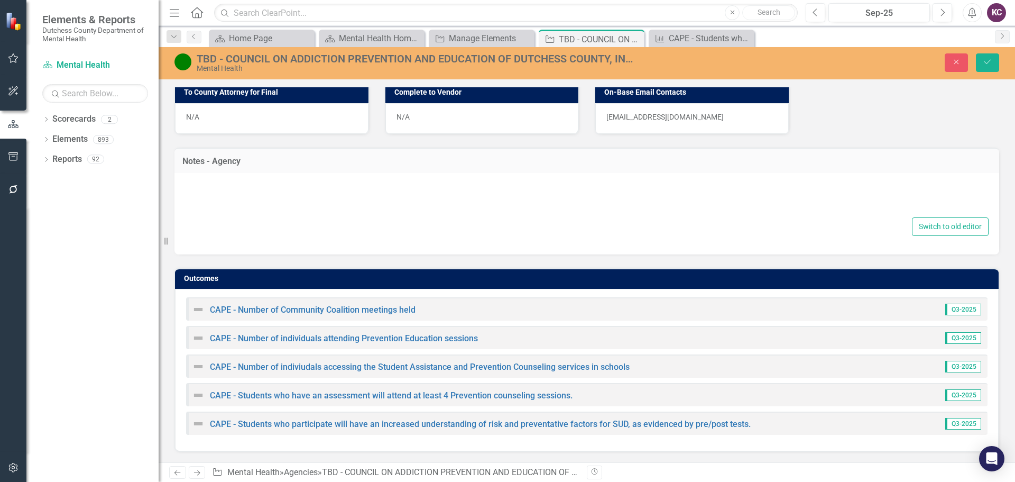
type textarea "<p>Number of Community Coalitions Meetings Held - In 2nd quarter, beside the mo…"
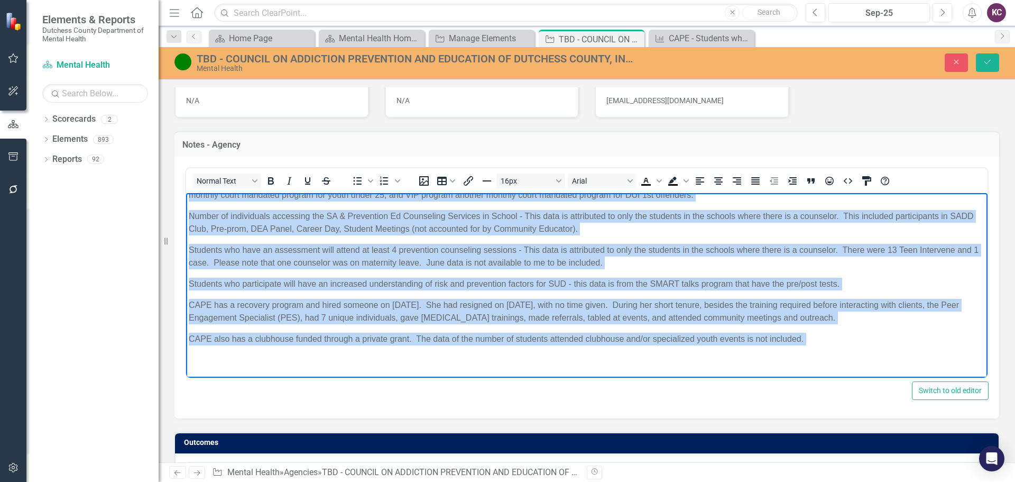
scroll to position [572, 0]
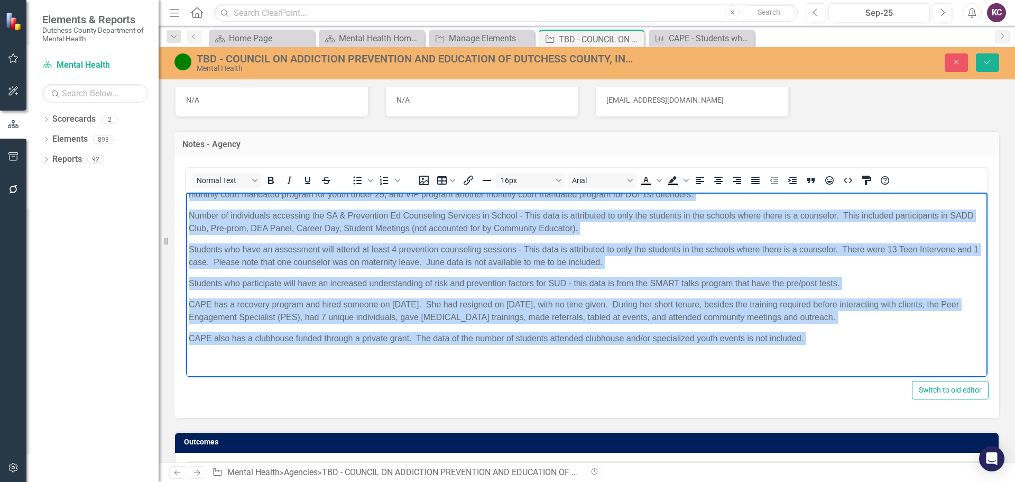
drag, startPoint x: 191, startPoint y: 200, endPoint x: 759, endPoint y: 347, distance: 586.6
click at [759, 347] on body "Number of Community Coalitions Meetings Held - In 2nd quarter, beside the month…" at bounding box center [587, 232] width 802 height 289
copy body "Loremi do Sitametco Adipiscing Elitsedd Eius - Te 6in utlabor, etdolo mag aliqu…"
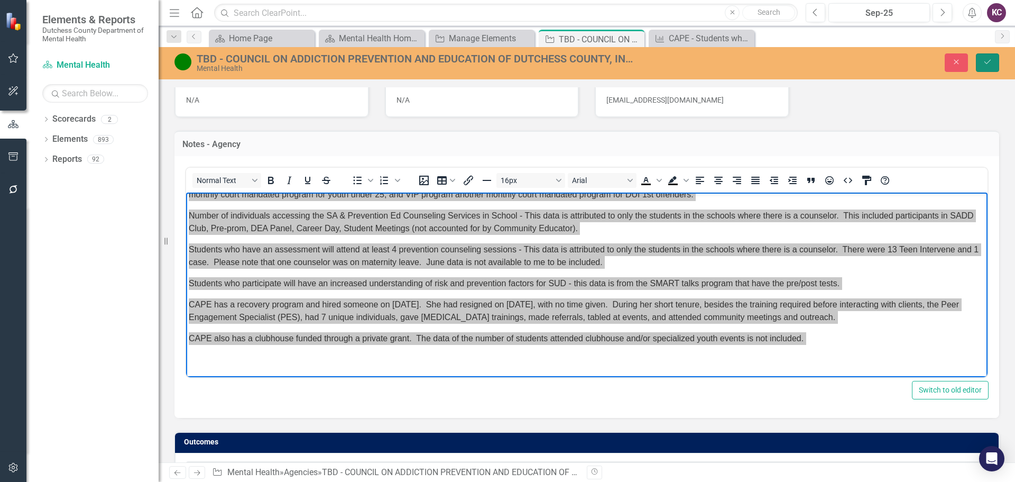
click at [987, 61] on icon "Save" at bounding box center [988, 61] width 10 height 7
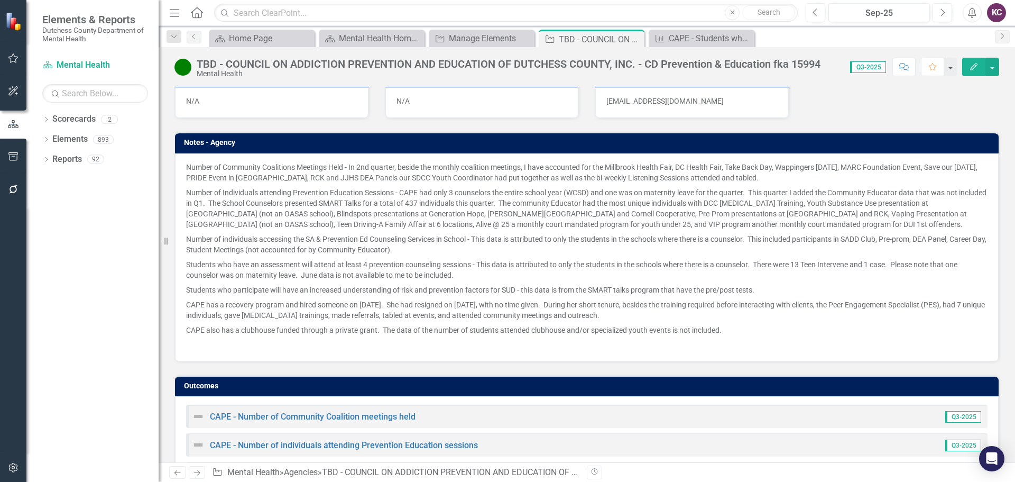
scroll to position [677, 0]
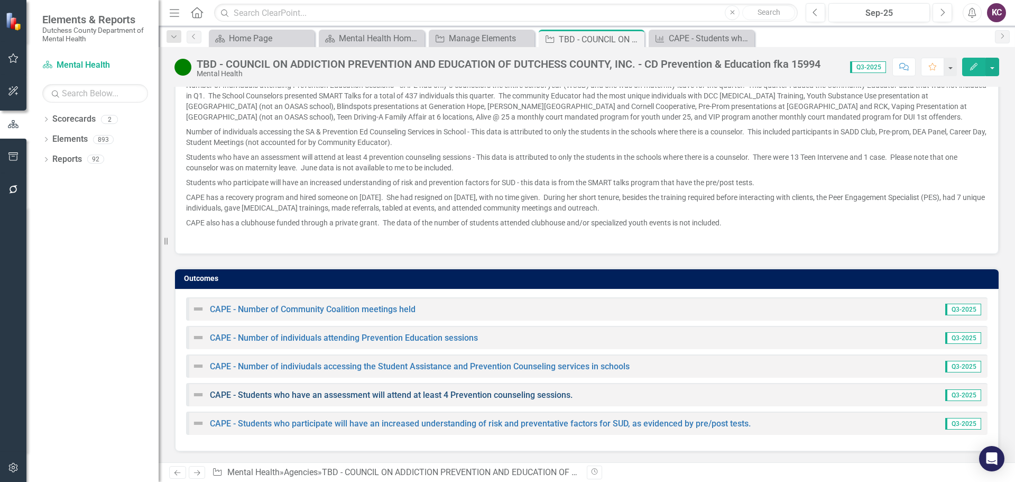
click at [381, 397] on link "CAPE - Students who have an assessment will attend at least 4 Prevention counse…" at bounding box center [391, 395] width 363 height 10
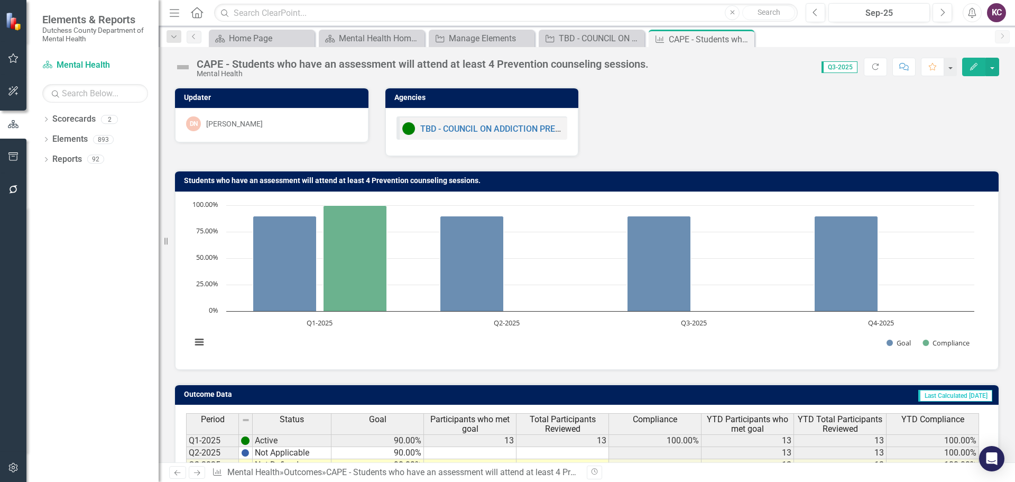
click at [755, 115] on div "Updater DN [PERSON_NAME] Agencies TBD - COUNCIL ON ADDICTION PREVENTION AND EDU…" at bounding box center [587, 115] width 841 height 83
click at [792, 96] on div "Updater DN [PERSON_NAME] Agencies TBD - COUNCIL ON ADDICTION PREVENTION AND EDU…" at bounding box center [587, 115] width 841 height 83
click at [120, 393] on div "Dropdown Scorecards 2 Dutchess County Mental Health Dropdown Elements 893 Dropd…" at bounding box center [92, 296] width 132 height 371
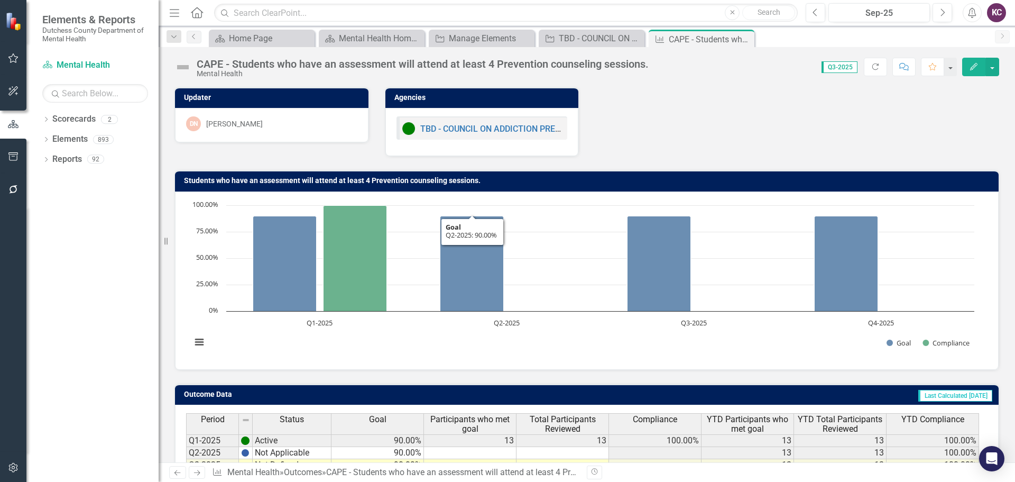
click at [804, 137] on div "Updater DN [PERSON_NAME] Agencies TBD - COUNCIL ON ADDICTION PREVENTION AND EDU…" at bounding box center [587, 115] width 841 height 83
click at [454, 128] on link "TBD - COUNCIL ON ADDICTION PREVENTION AND EDUCATION OF DUTCHESS COUNTY, INC. - …" at bounding box center [668, 129] width 496 height 10
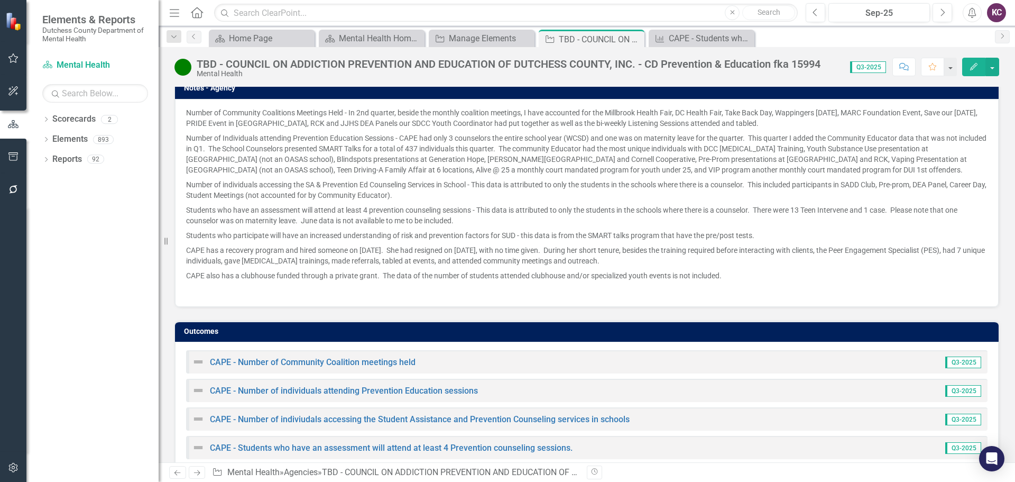
scroll to position [630, 0]
